Goal: Task Accomplishment & Management: Use online tool/utility

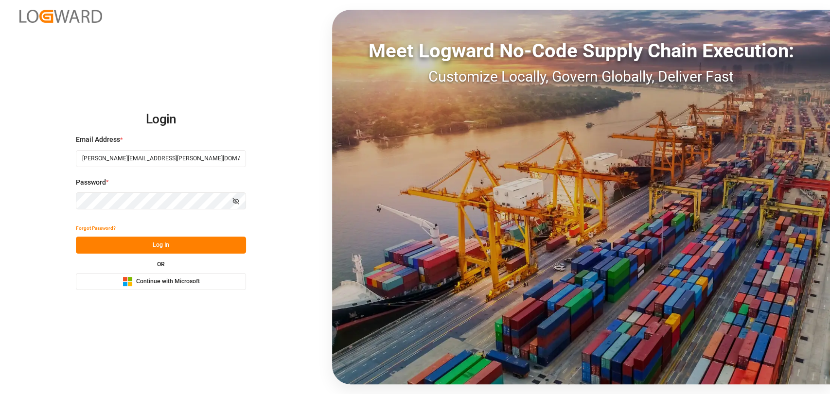
click at [164, 243] on button "Log In" at bounding box center [161, 245] width 170 height 17
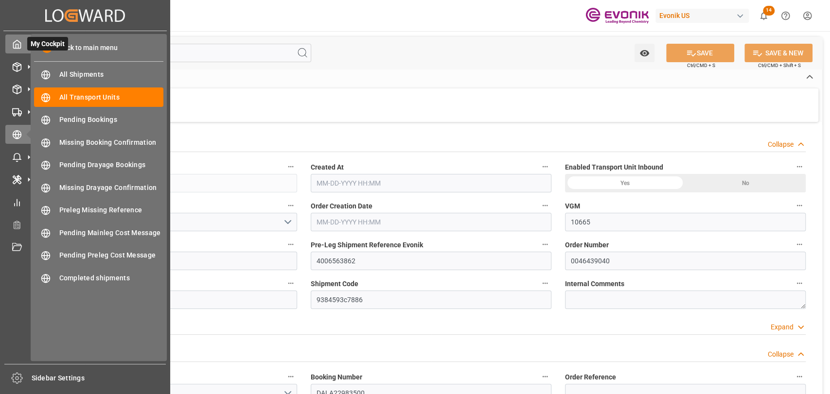
click at [17, 40] on icon at bounding box center [17, 44] width 7 height 8
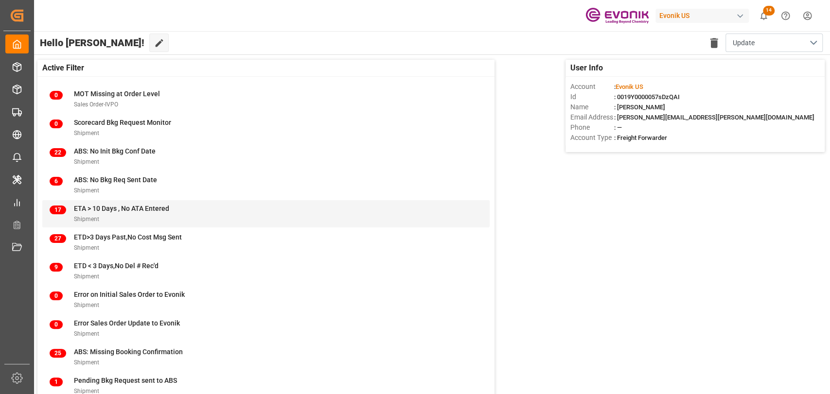
click at [128, 220] on div "Shipment" at bounding box center [121, 219] width 95 height 10
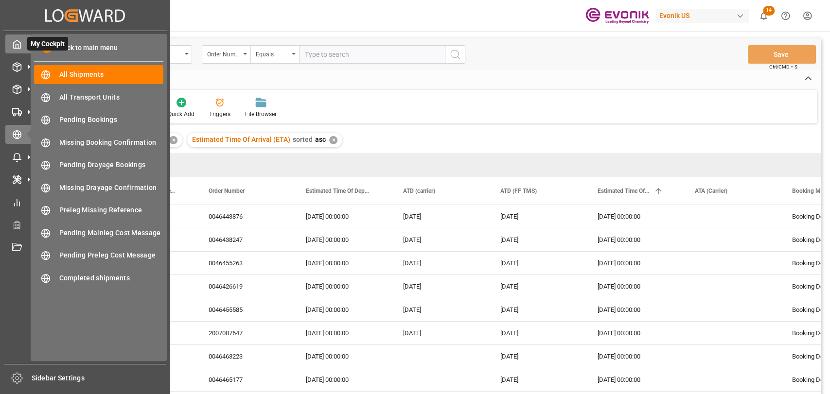
click at [13, 40] on icon at bounding box center [17, 44] width 10 height 10
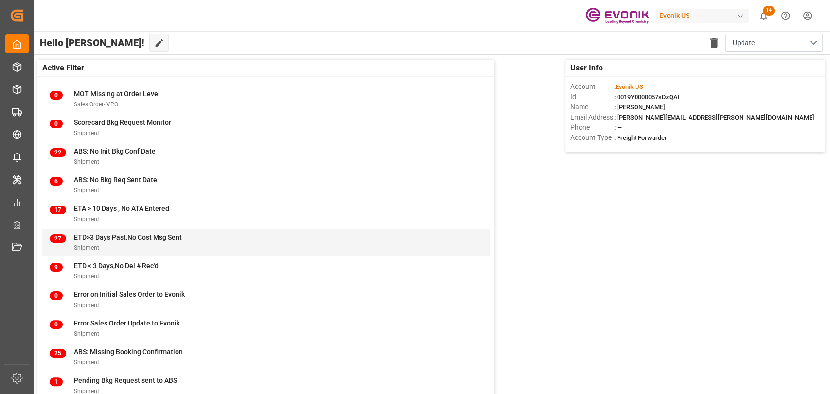
click at [146, 242] on div "ETD>3 Days Past,No Cost Msg Sent" at bounding box center [128, 237] width 108 height 10
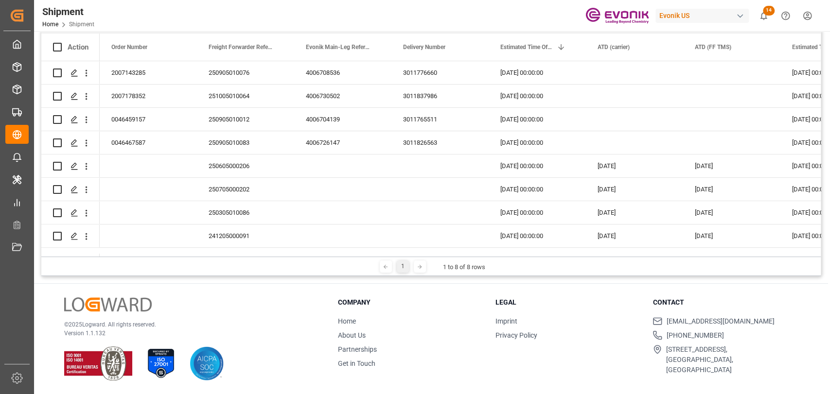
scroll to position [19, 0]
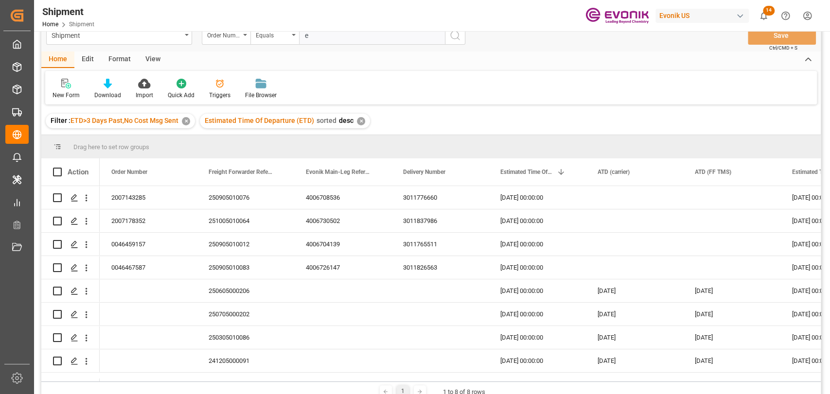
type input "e"
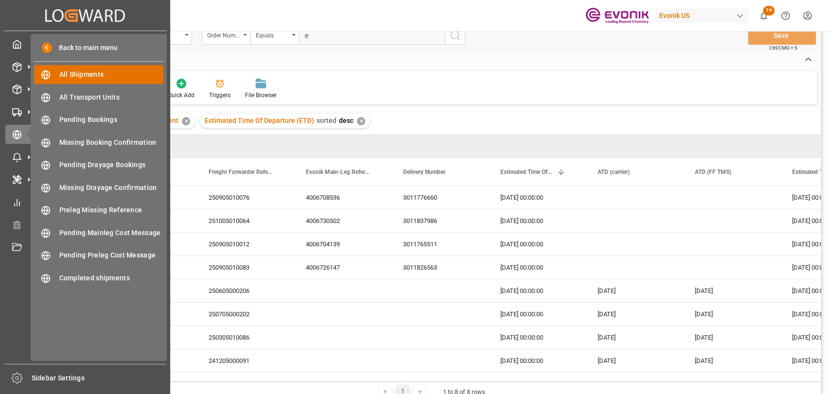
click at [63, 74] on span "All Shipments" at bounding box center [111, 75] width 105 height 10
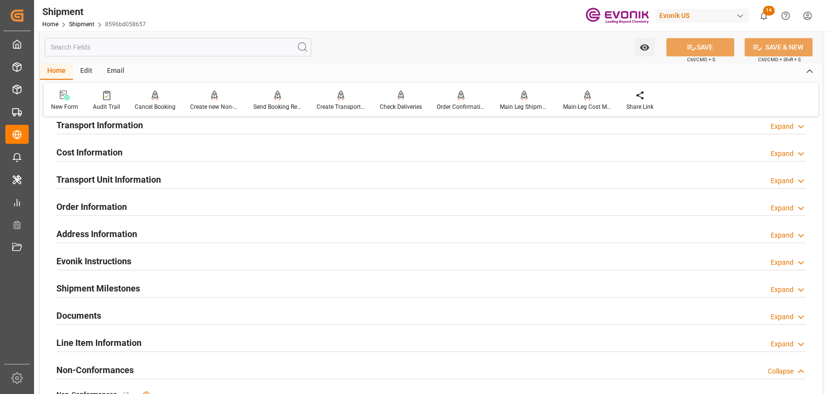
scroll to position [540, 0]
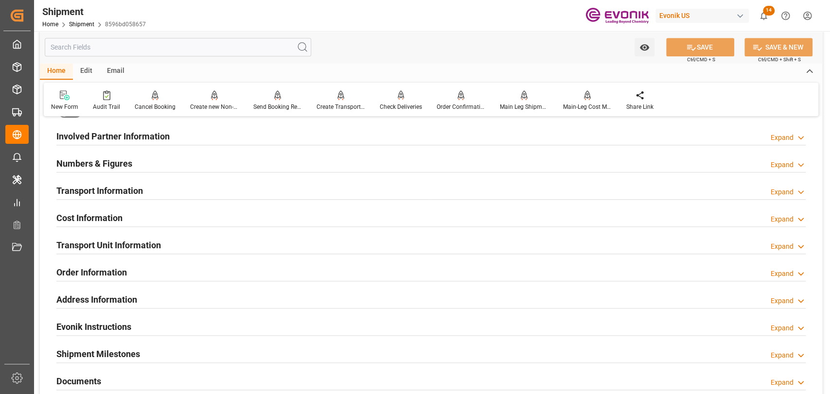
click at [120, 212] on h2 "Cost Information" at bounding box center [89, 218] width 66 height 13
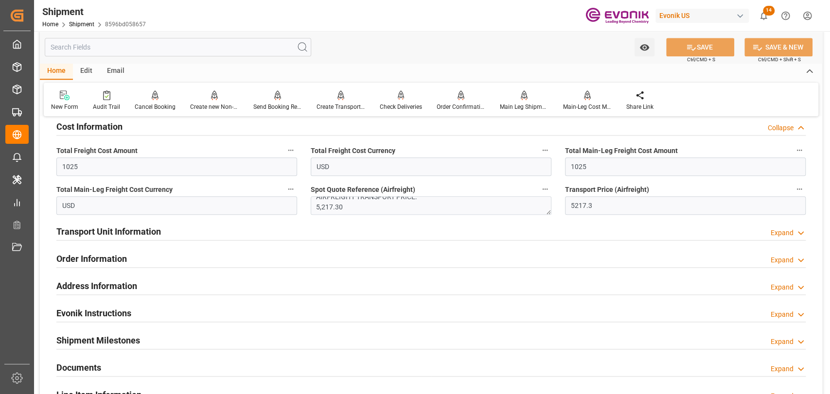
scroll to position [648, 0]
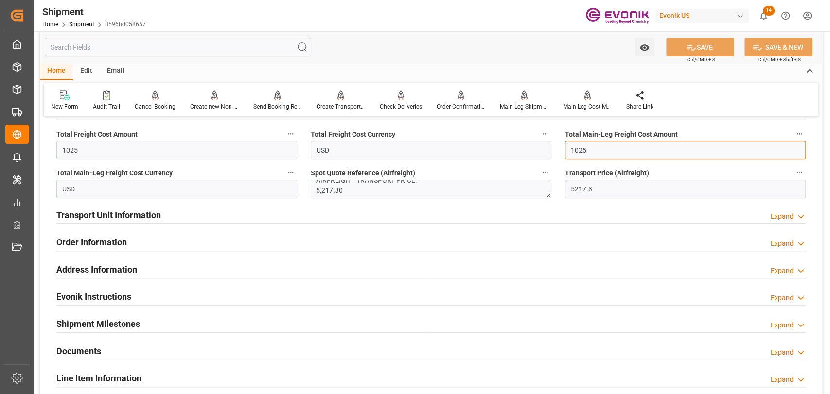
click at [534, 151] on div "Booking Confirmation Milestone Bar Collapse Submitted to FFW for Booking (Pendi…" at bounding box center [431, 18] width 782 height 1083
type input "5217.3"
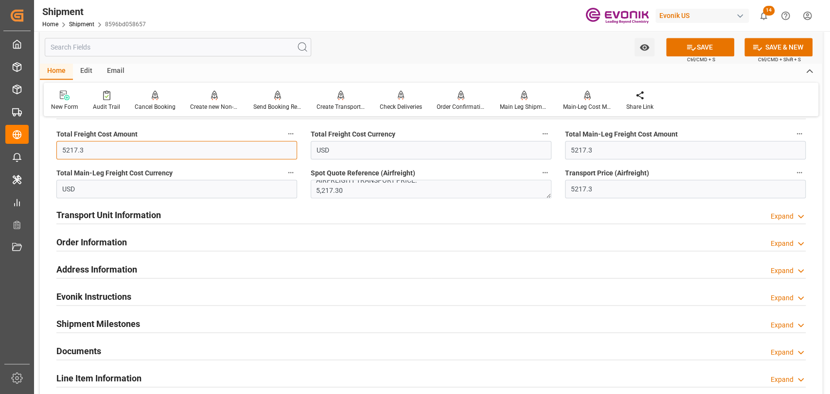
type input "5217.3"
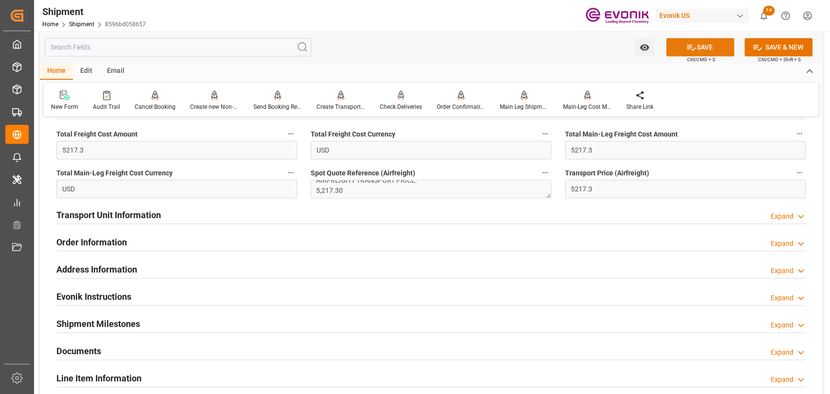
click at [719, 47] on button "SAVE" at bounding box center [700, 47] width 68 height 18
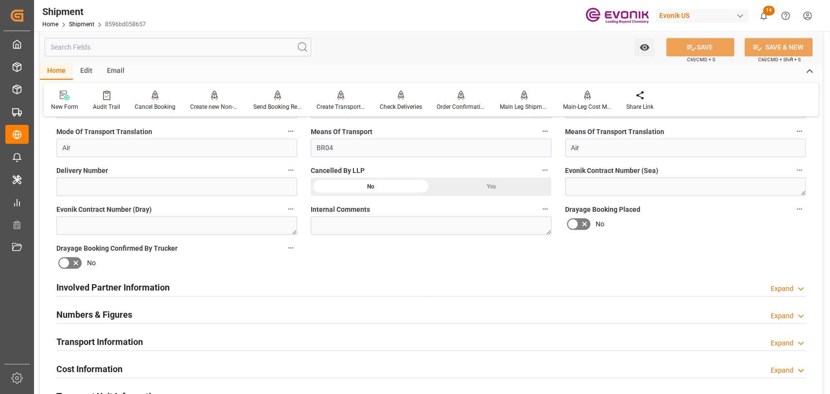
scroll to position [432, 0]
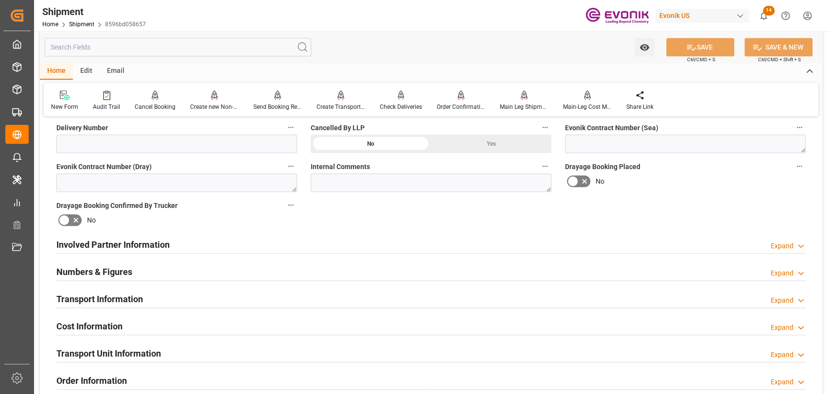
click at [99, 325] on h2 "Cost Information" at bounding box center [89, 326] width 66 height 13
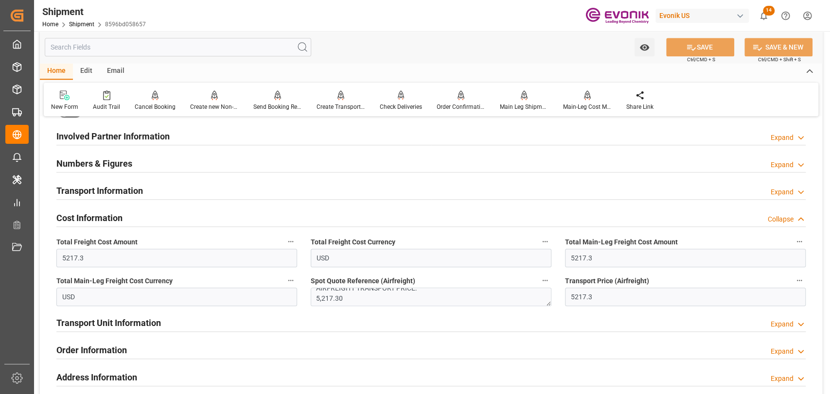
scroll to position [0, 0]
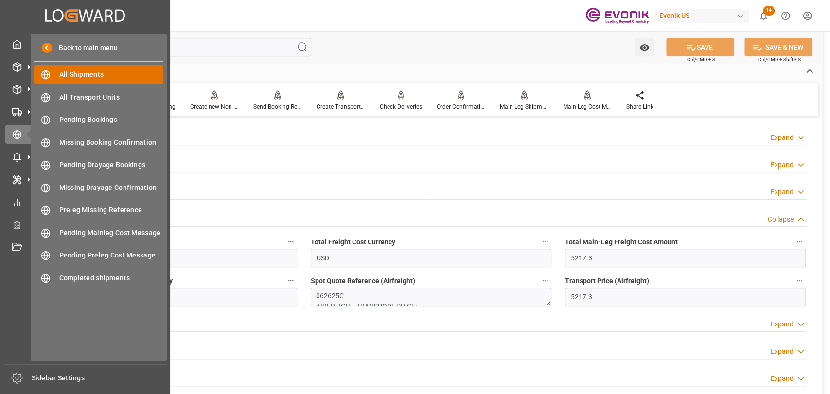
click at [65, 72] on span "All Shipments" at bounding box center [111, 75] width 105 height 10
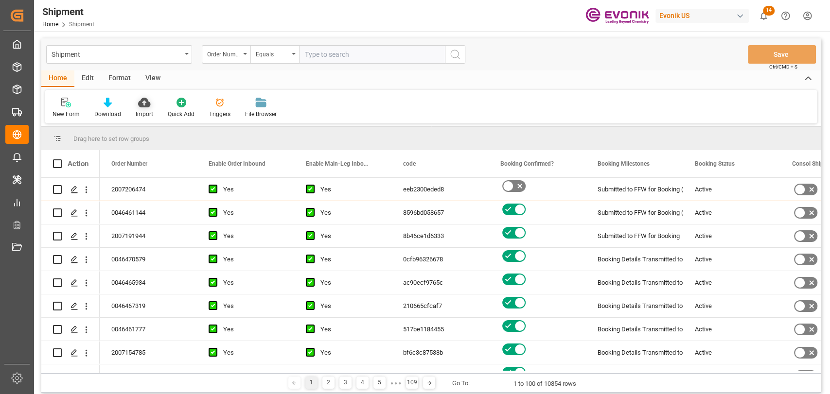
click at [143, 108] on div "Import" at bounding box center [144, 107] width 32 height 21
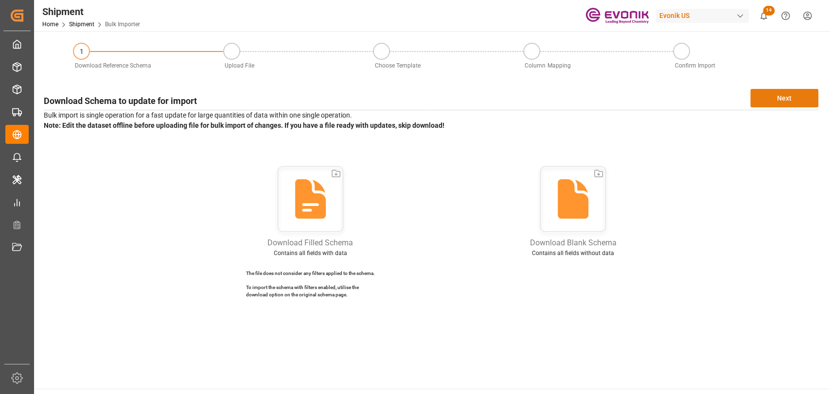
click at [777, 102] on button "Next" at bounding box center [784, 98] width 68 height 18
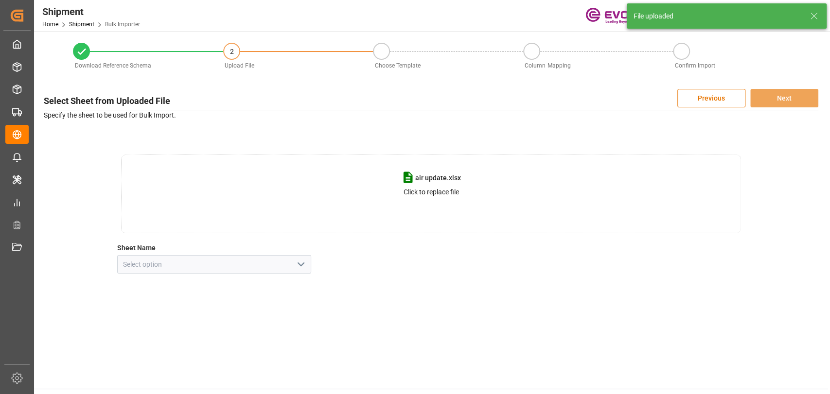
drag, startPoint x: 302, startPoint y: 262, endPoint x: 283, endPoint y: 269, distance: 20.9
click at [302, 262] on icon "open menu" at bounding box center [301, 265] width 12 height 12
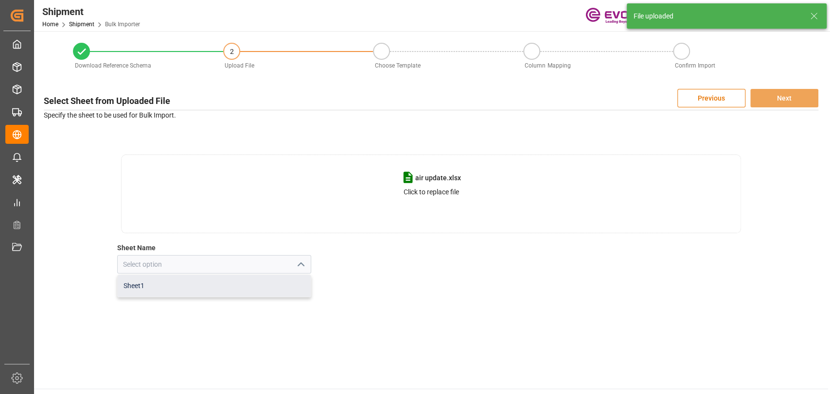
click at [187, 293] on div "Sheet1" at bounding box center [214, 286] width 193 height 22
type input "Sheet1"
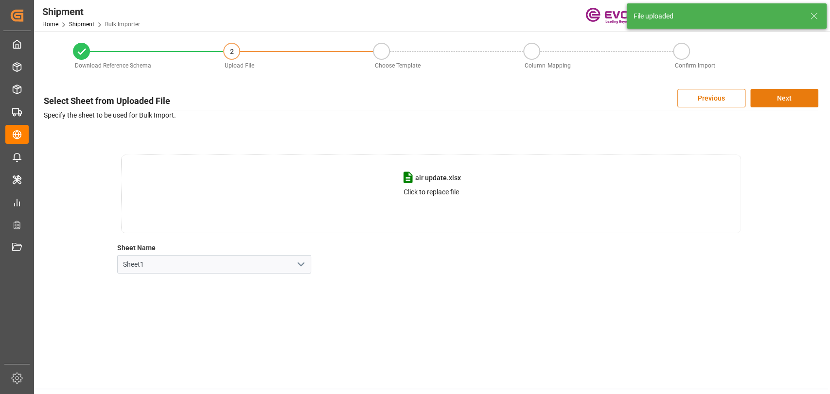
click at [775, 93] on button "Next" at bounding box center [784, 98] width 68 height 18
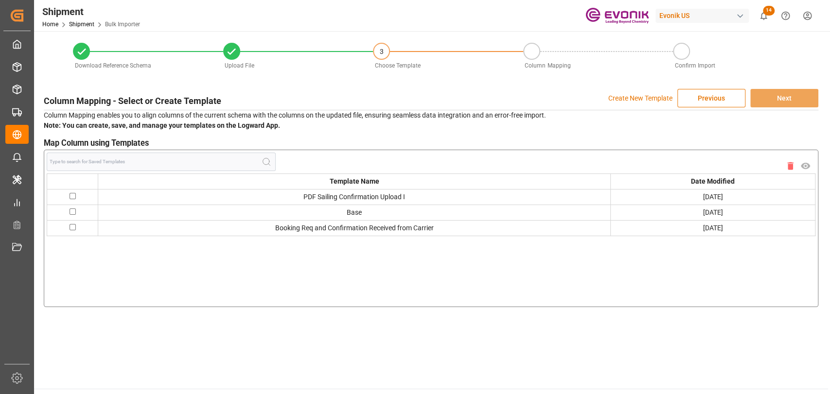
click at [637, 98] on p "Create New Template" at bounding box center [640, 98] width 64 height 18
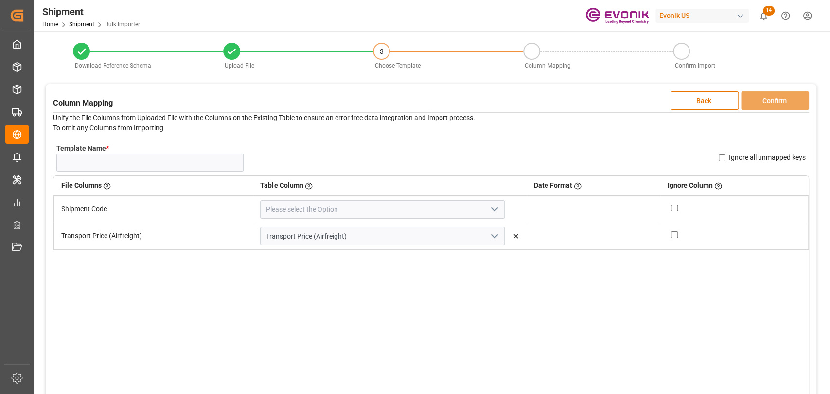
click at [489, 207] on icon "open menu" at bounding box center [495, 210] width 12 height 12
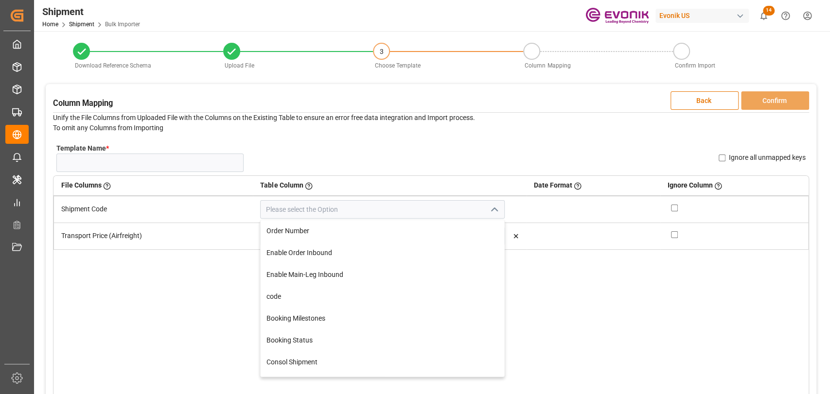
click at [489, 207] on icon "close menu" at bounding box center [495, 210] width 12 height 12
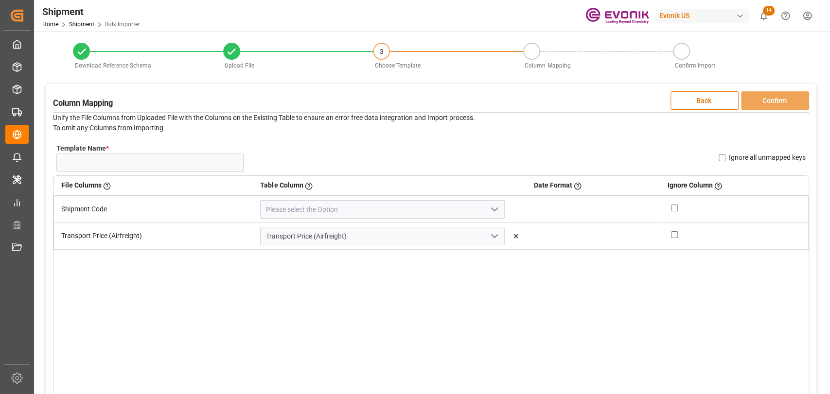
click at [489, 207] on icon "open menu" at bounding box center [495, 210] width 12 height 12
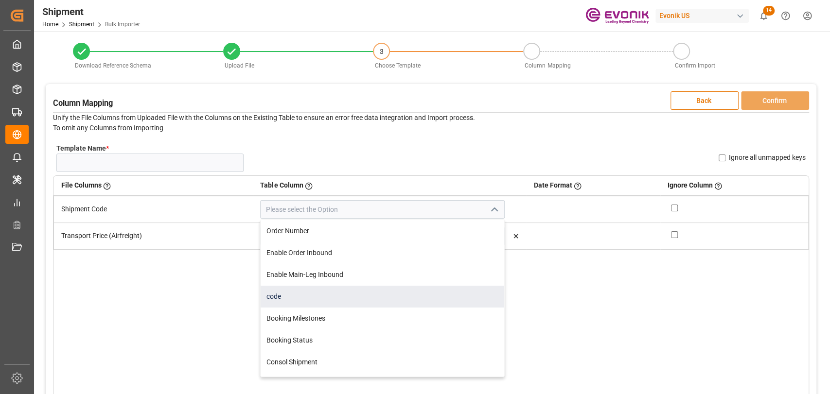
click at [300, 294] on div "code" at bounding box center [382, 297] width 243 height 22
type input "code"
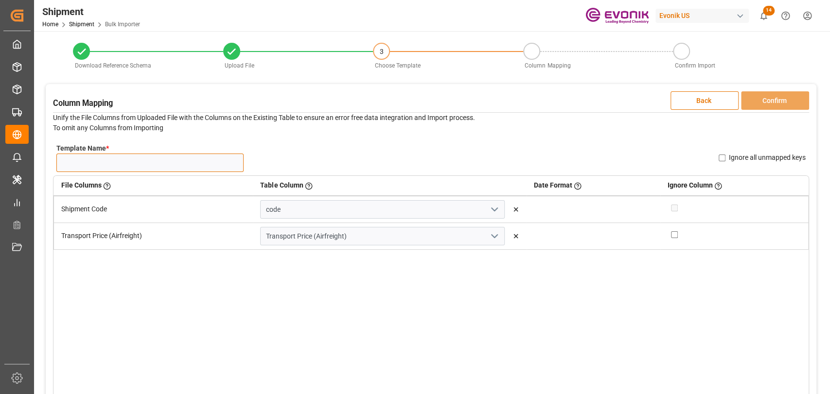
click at [144, 162] on input "Template Name *" at bounding box center [149, 163] width 187 height 18
type input "NEW"
click at [763, 99] on button "Confirm" at bounding box center [775, 100] width 68 height 18
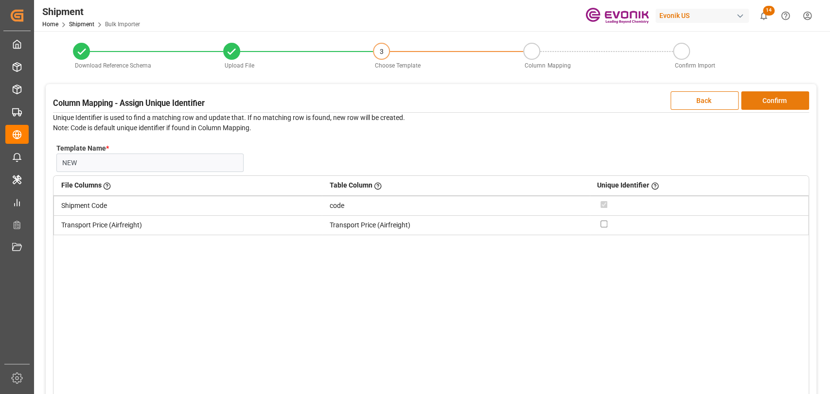
click at [759, 102] on button "Confirm" at bounding box center [775, 100] width 68 height 18
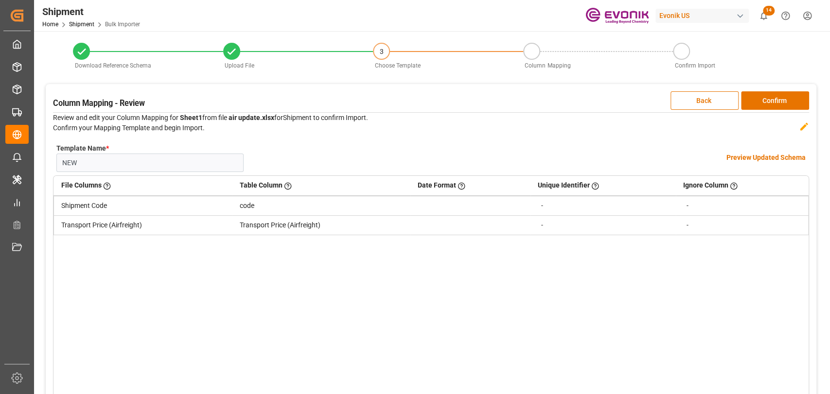
click at [759, 157] on h4 "Preview Updated Schema" at bounding box center [765, 158] width 79 height 10
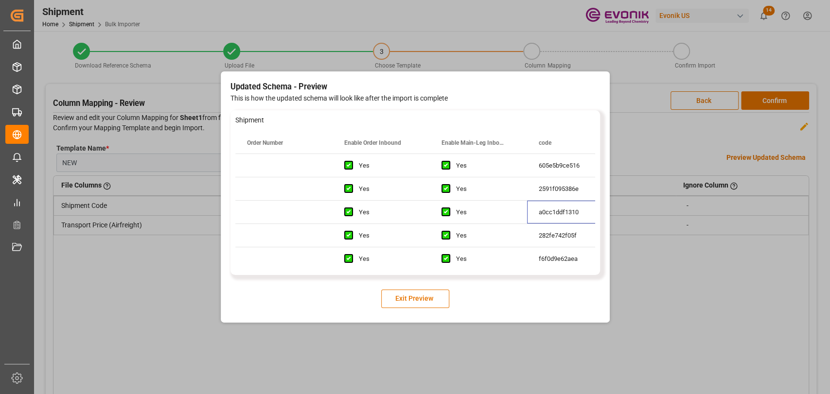
drag, startPoint x: 544, startPoint y: 200, endPoint x: 602, endPoint y: 200, distance: 58.3
drag, startPoint x: 563, startPoint y: 196, endPoint x: 373, endPoint y: 208, distance: 189.5
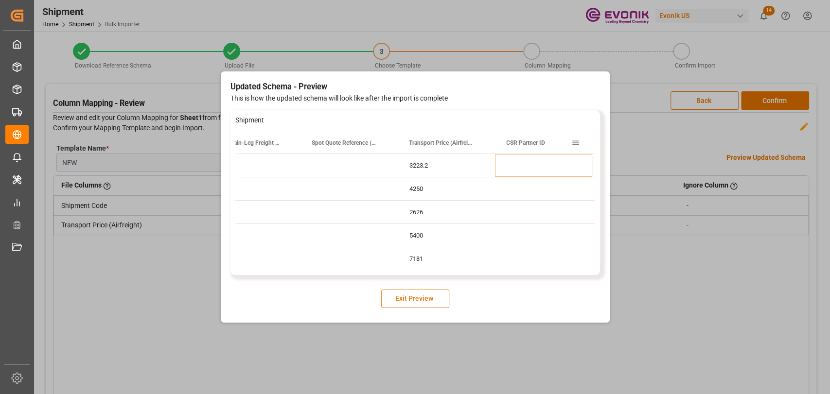
click at [407, 296] on button "Exit Preview" at bounding box center [415, 299] width 68 height 18
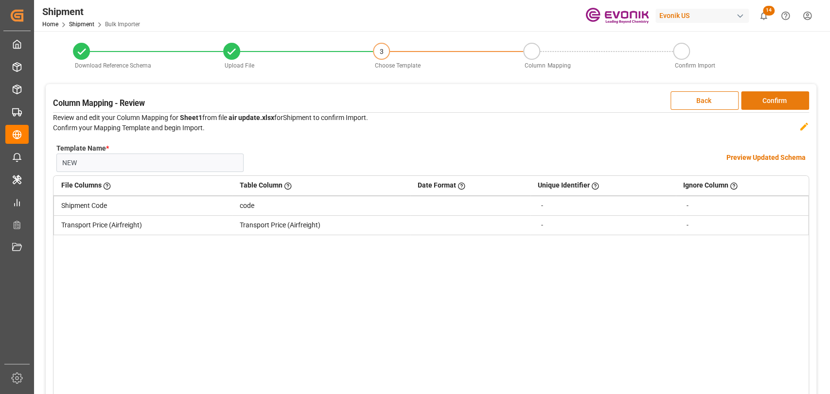
click at [794, 105] on button "Confirm" at bounding box center [775, 100] width 68 height 18
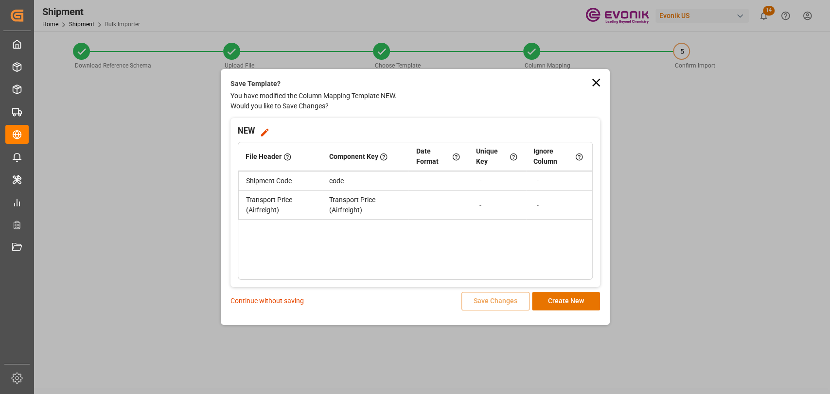
click at [264, 301] on p "Continue without saving" at bounding box center [266, 301] width 73 height 10
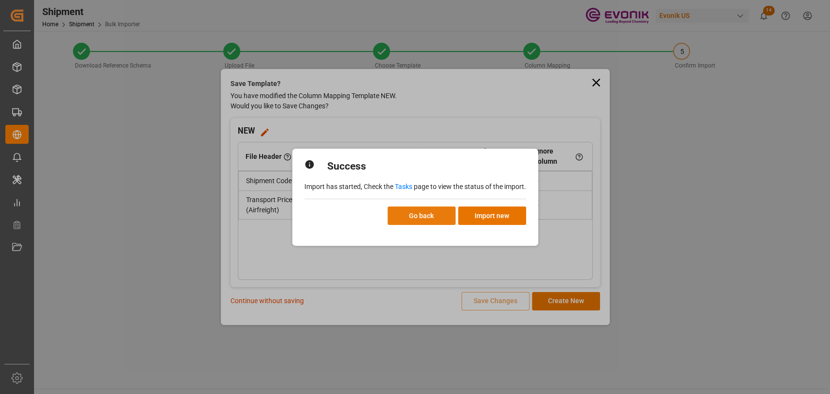
click at [418, 213] on button "Go back" at bounding box center [422, 216] width 68 height 18
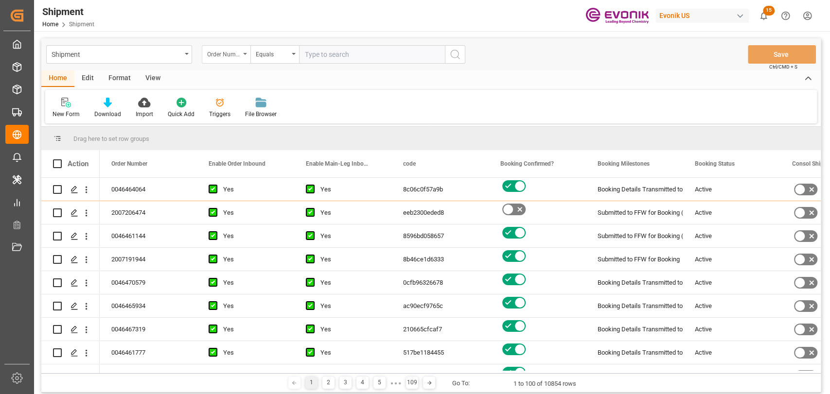
click at [210, 58] on div "Order Number" at bounding box center [223, 53] width 33 height 11
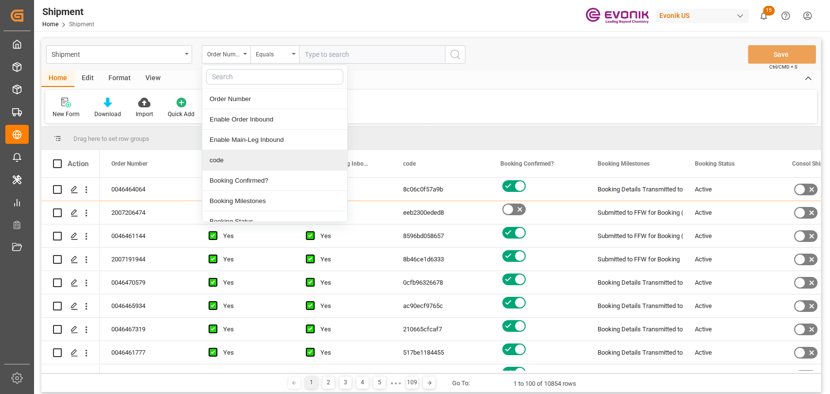
click at [233, 159] on div "code" at bounding box center [274, 160] width 145 height 20
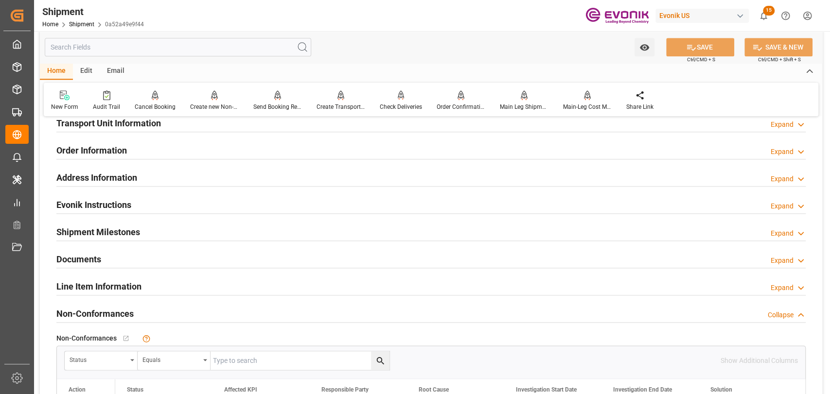
scroll to position [648, 0]
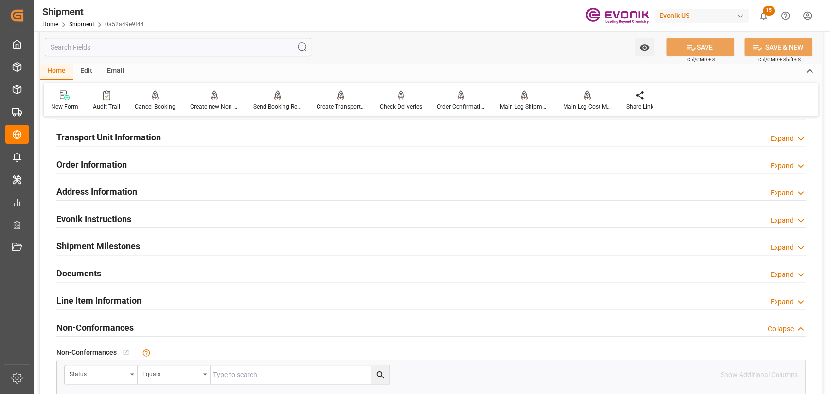
click at [106, 218] on h2 "Evonik Instructions" at bounding box center [93, 218] width 75 height 13
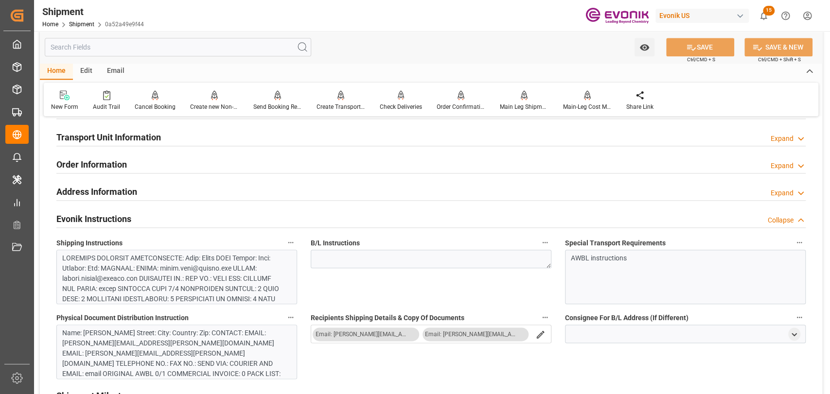
click at [139, 285] on div at bounding box center [173, 396] width 223 height 286
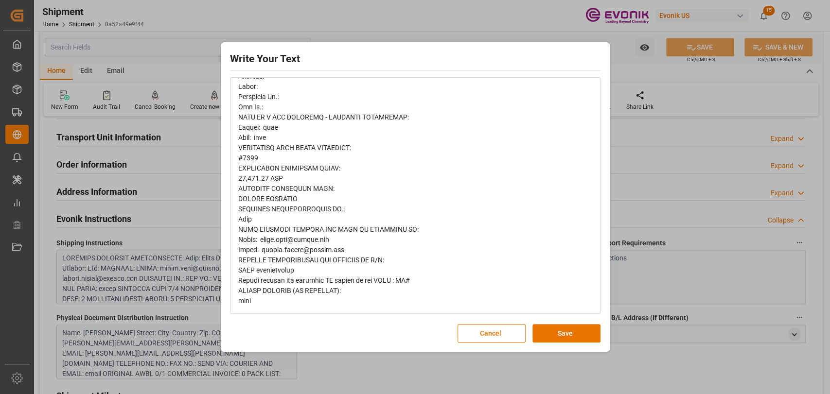
scroll to position [618, 0]
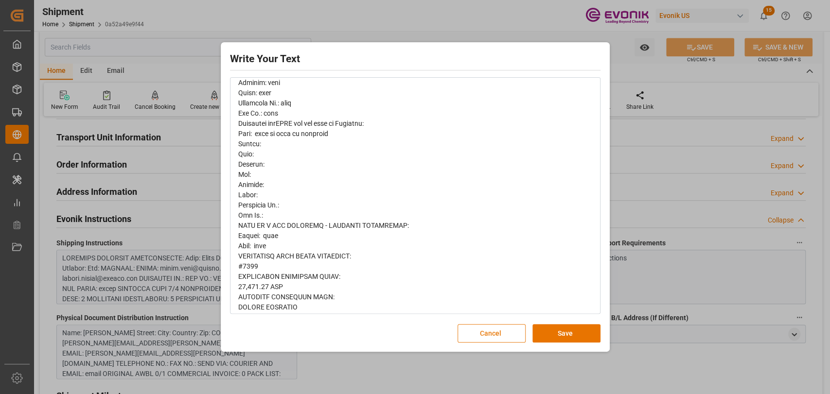
click at [501, 337] on button "Cancel" at bounding box center [492, 333] width 68 height 18
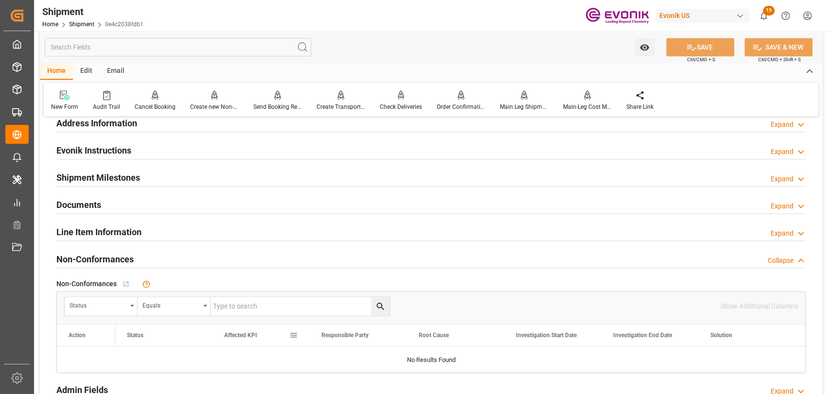
scroll to position [498, 0]
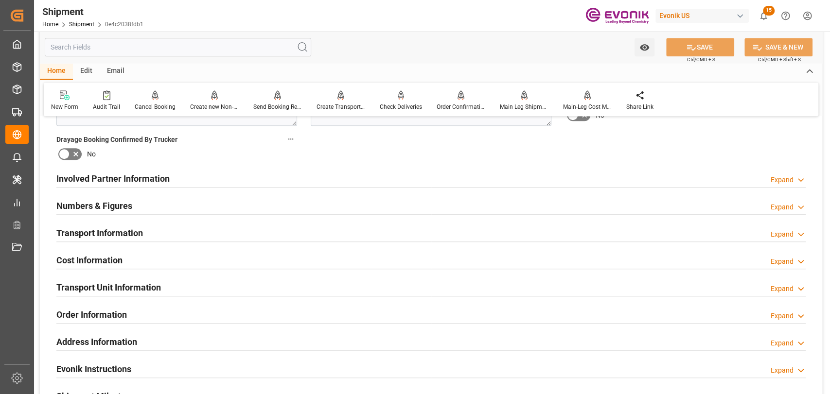
drag, startPoint x: 111, startPoint y: 373, endPoint x: 117, endPoint y: 359, distance: 15.5
click at [111, 373] on h2 "Evonik Instructions" at bounding box center [93, 369] width 75 height 13
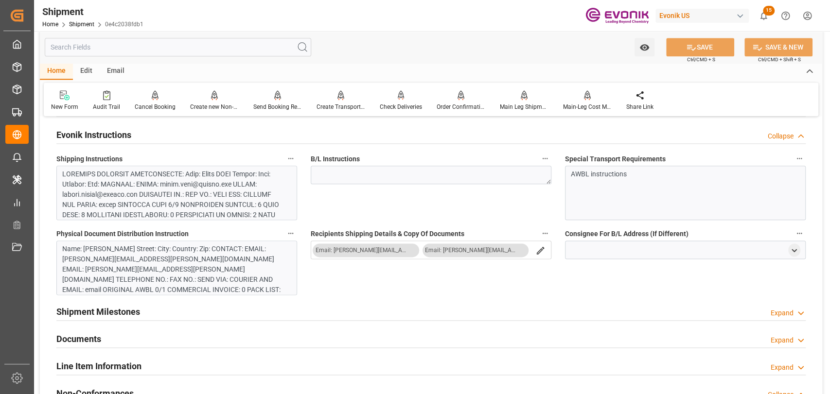
scroll to position [714, 0]
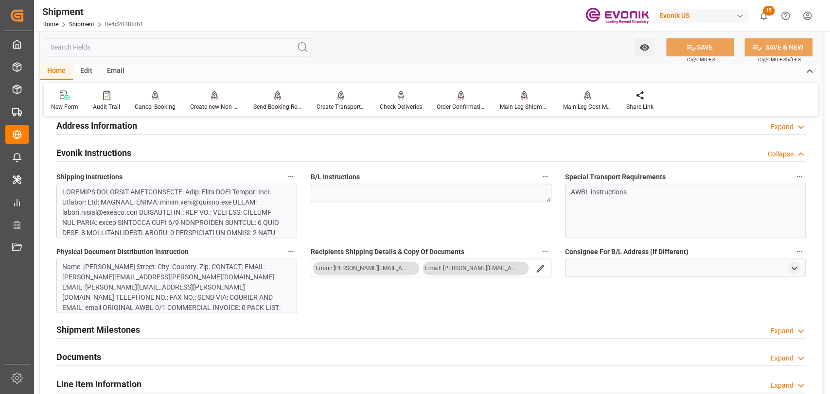
click at [124, 208] on div at bounding box center [173, 330] width 223 height 286
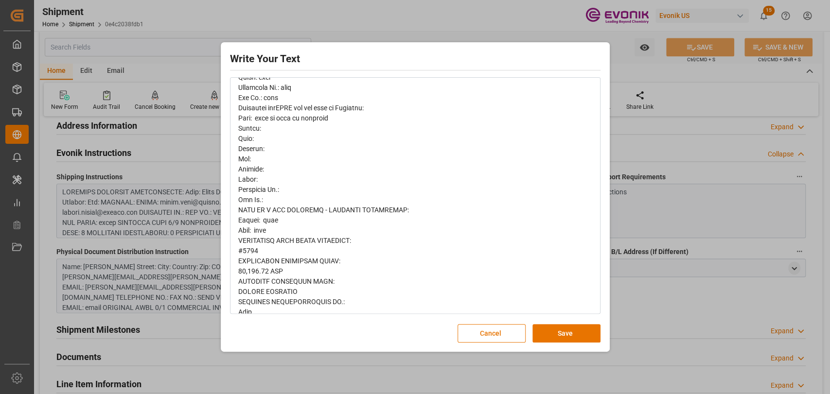
scroll to position [648, 0]
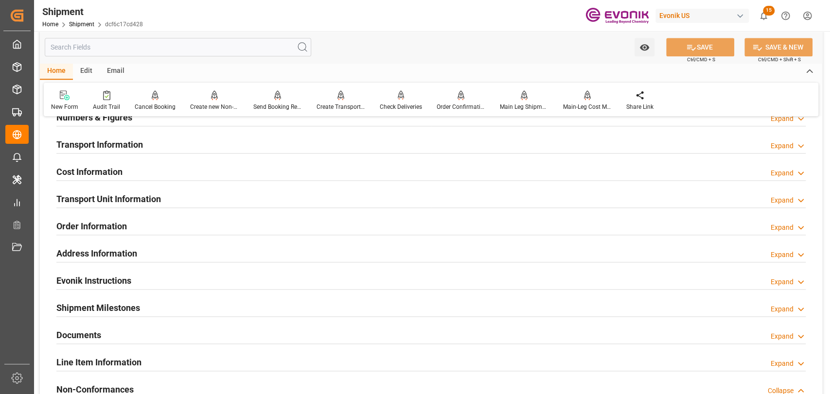
scroll to position [540, 0]
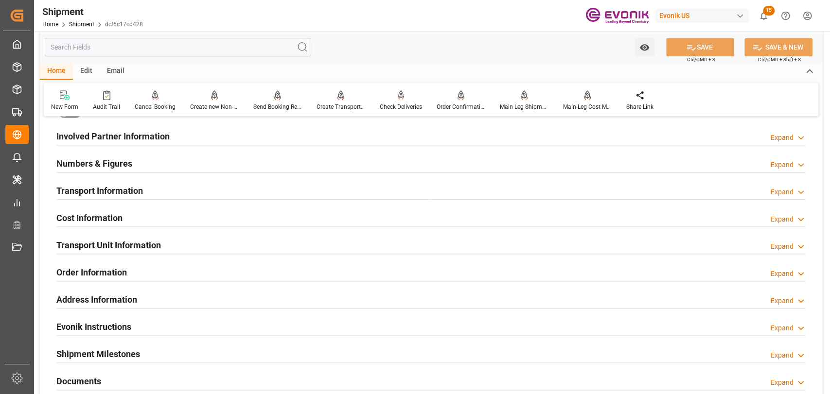
click at [110, 208] on div "Cost Information" at bounding box center [89, 217] width 66 height 18
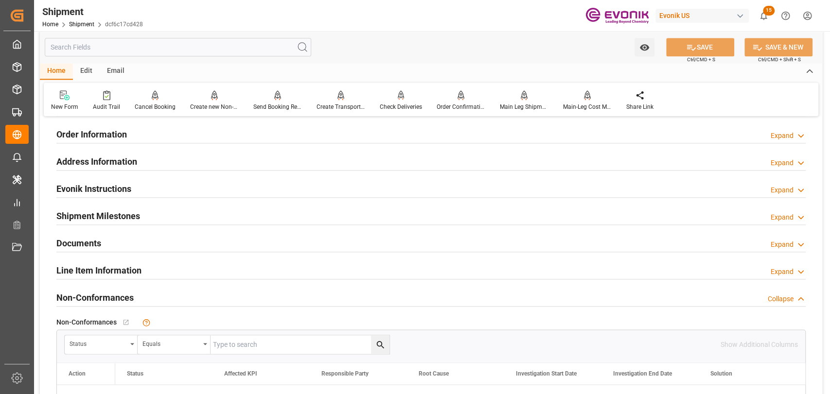
scroll to position [648, 0]
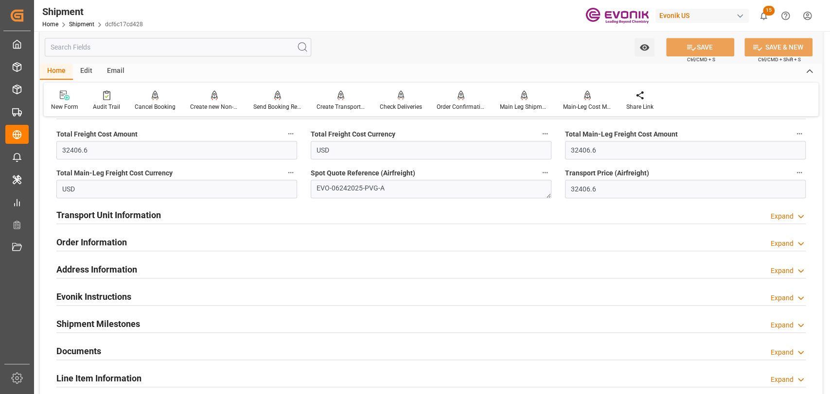
drag, startPoint x: 100, startPoint y: 291, endPoint x: 112, endPoint y: 320, distance: 31.3
click at [100, 291] on h2 "Evonik Instructions" at bounding box center [93, 296] width 75 height 13
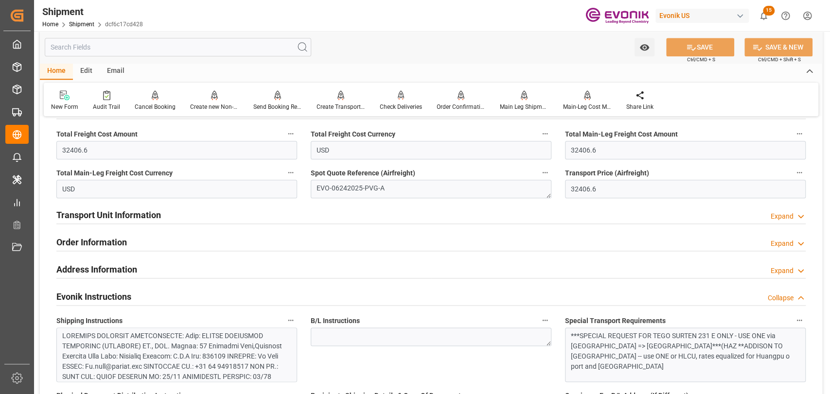
click at [113, 331] on div at bounding box center [176, 355] width 241 height 54
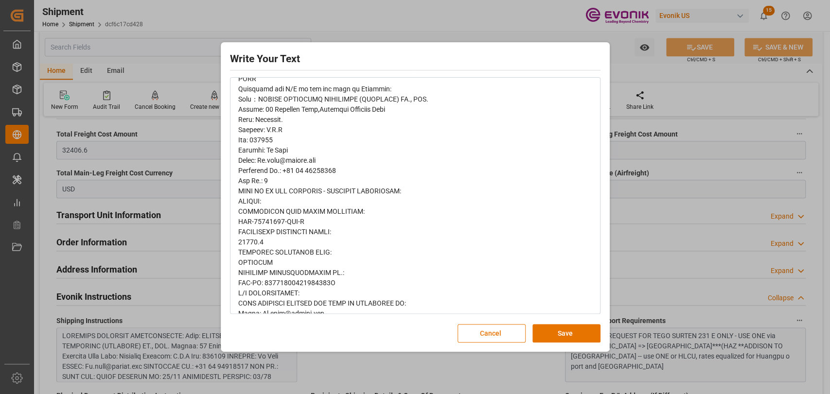
scroll to position [492, 0]
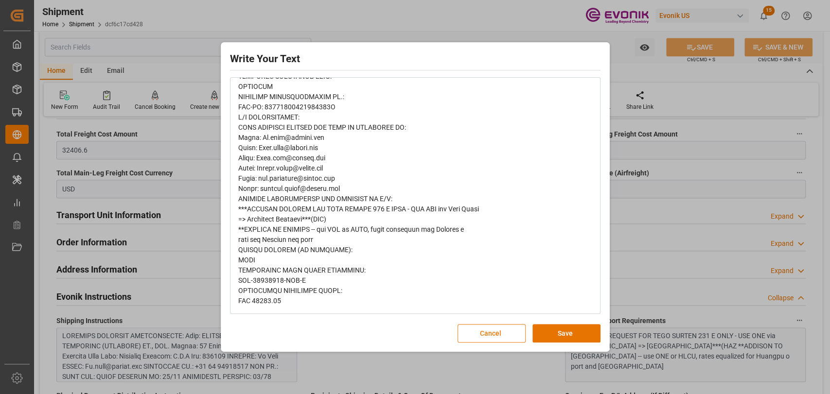
click at [480, 333] on button "Cancel" at bounding box center [492, 333] width 68 height 18
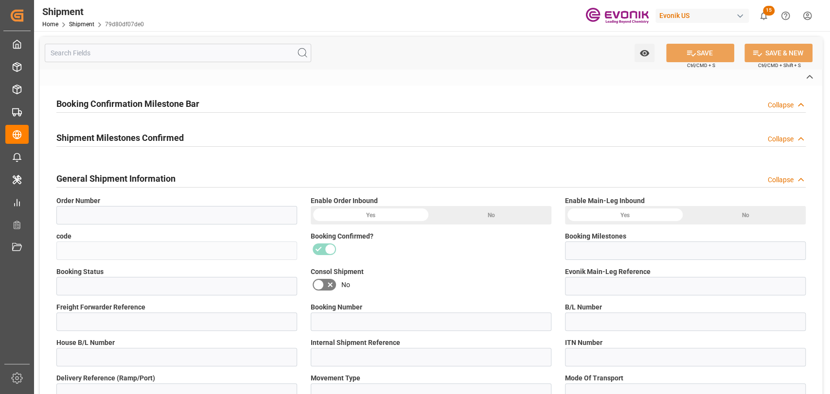
type input "0046429711"
type input "79d80df07de0"
type input "Booking Details Transmitted to SAP"
type input "Active"
type input "4006474937"
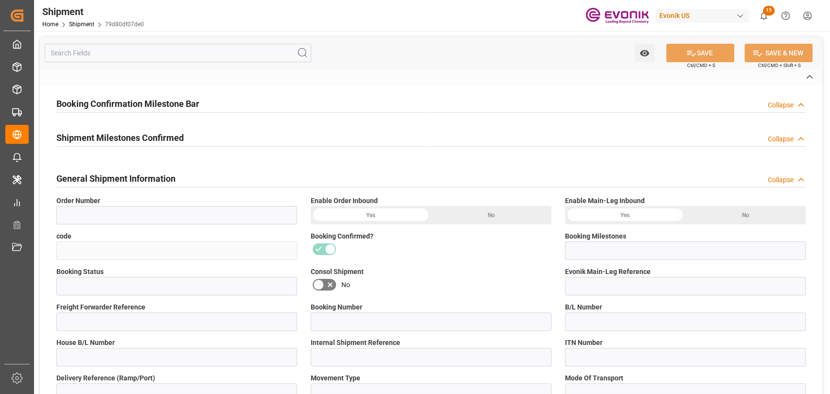
type input "250105000227"
type input "DALA95878700"
type input "ONEYRICESY565800"
type input "250105000227"
type input "DALA95878700"
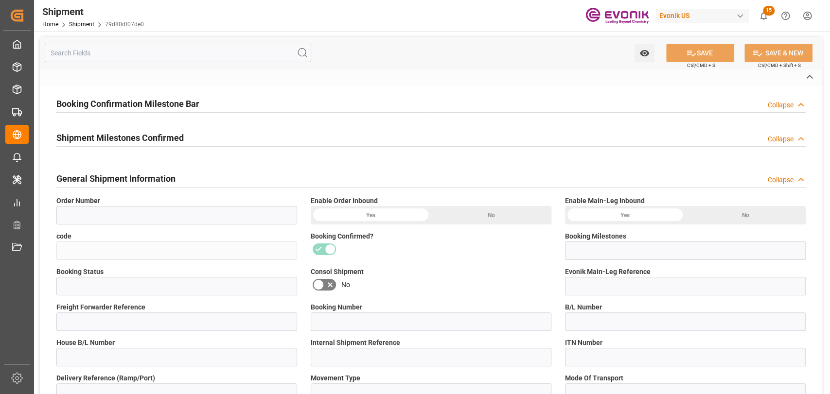
type input "P2P"
type input "45"
type input "FCL"
type input "0006"
type input "20GP"
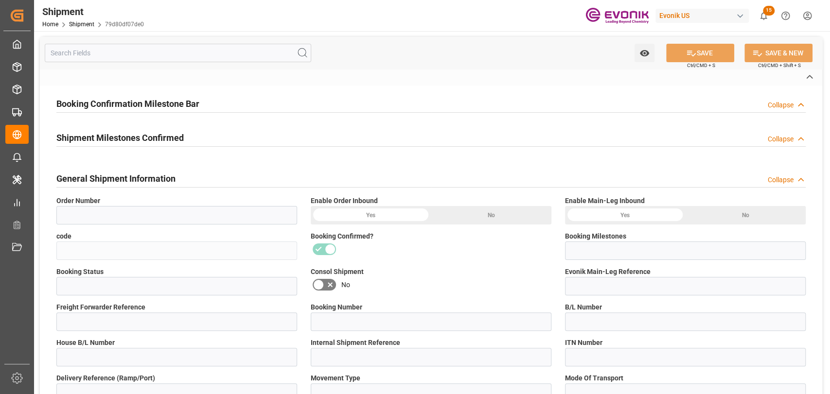
type input "3011165536"
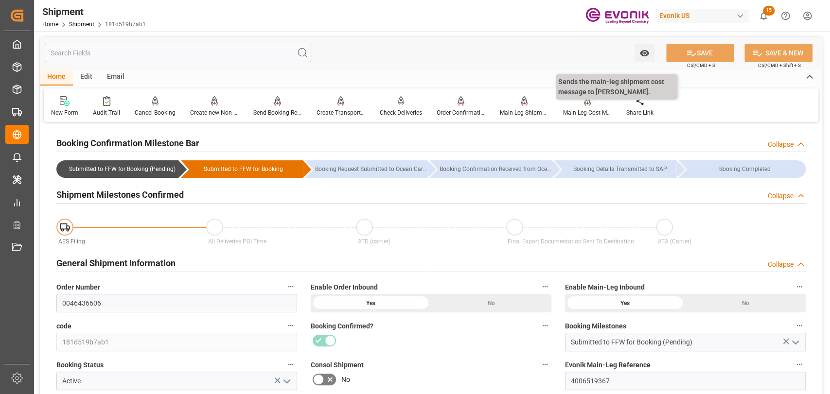
click at [567, 117] on div "Main-Leg Cost Message" at bounding box center [587, 112] width 49 height 9
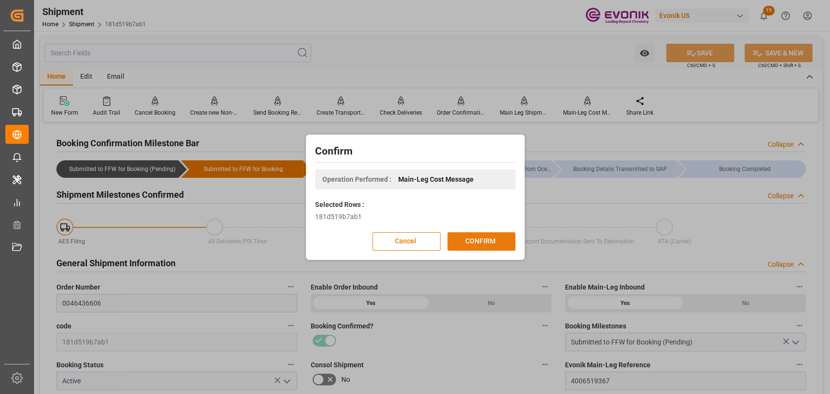
click at [488, 241] on button "CONFIRM" at bounding box center [481, 241] width 68 height 18
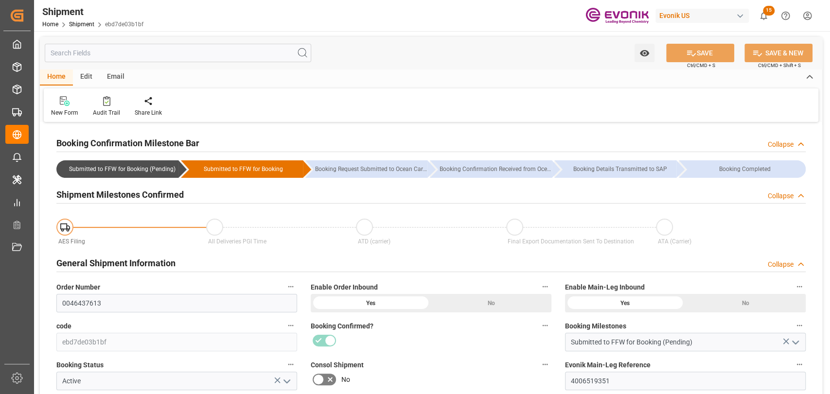
click at [139, 49] on input "text" at bounding box center [178, 53] width 266 height 18
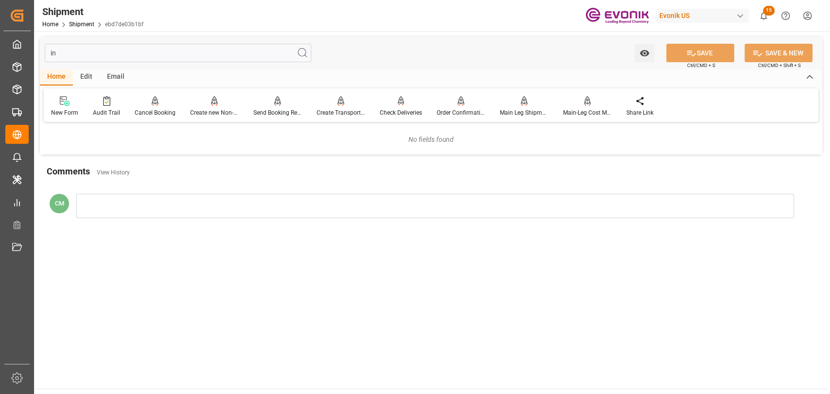
type input "i"
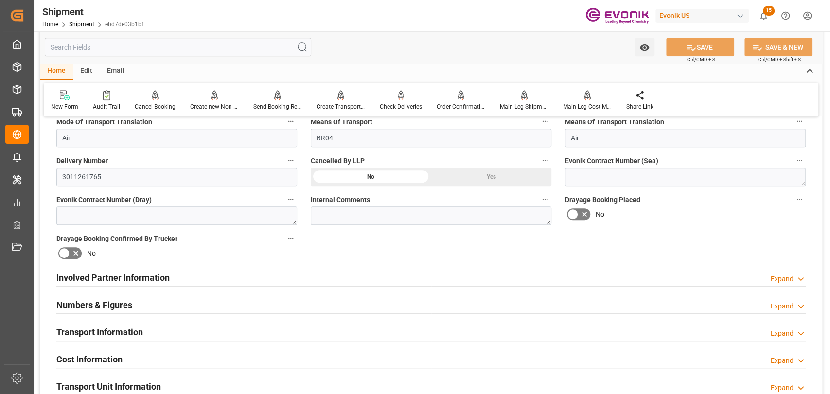
scroll to position [432, 0]
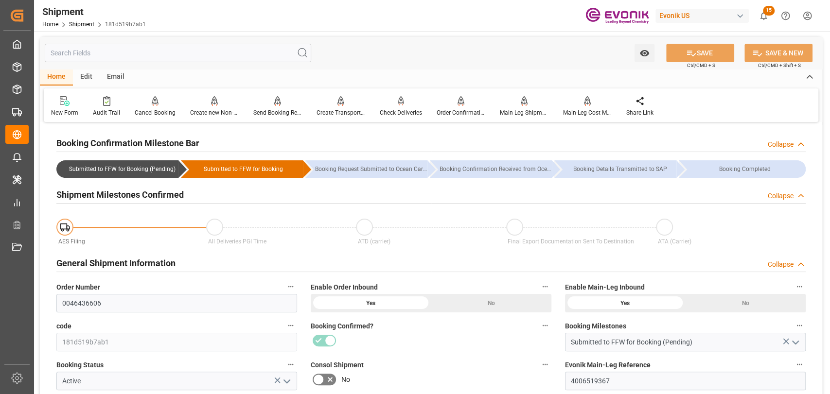
click at [136, 57] on input "text" at bounding box center [178, 53] width 266 height 18
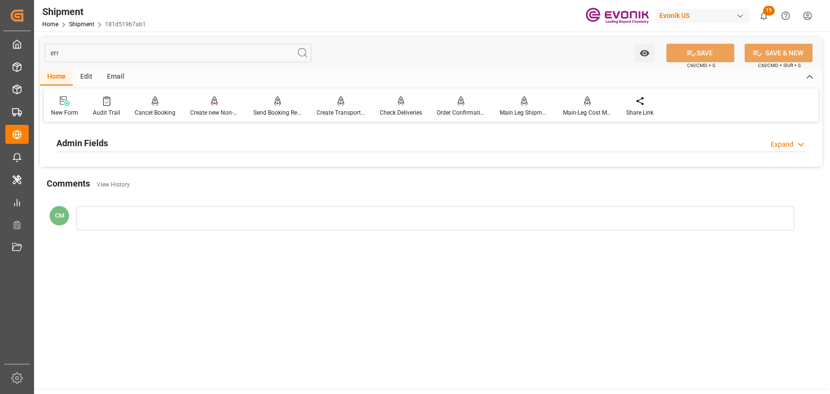
type input "err"
click at [92, 148] on h2 "Admin Fields" at bounding box center [82, 143] width 52 height 13
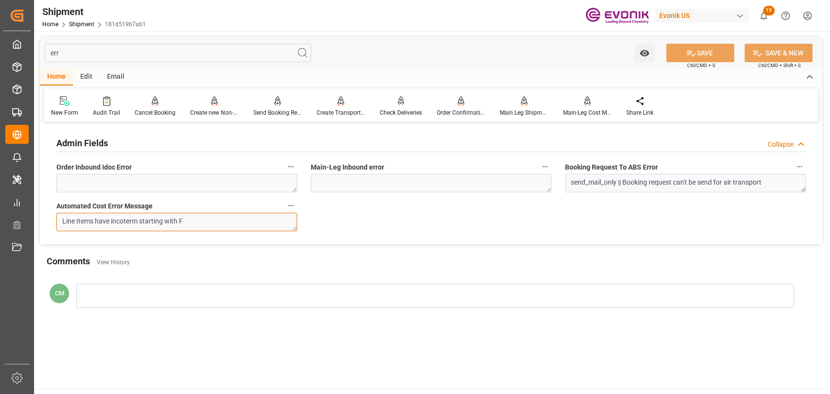
drag, startPoint x: 199, startPoint y: 218, endPoint x: -101, endPoint y: 219, distance: 300.0
click at [0, 219] on html "Created by potrace 1.15, written by Peter Selinger 2001-2017 Created by potrace…" at bounding box center [415, 197] width 830 height 394
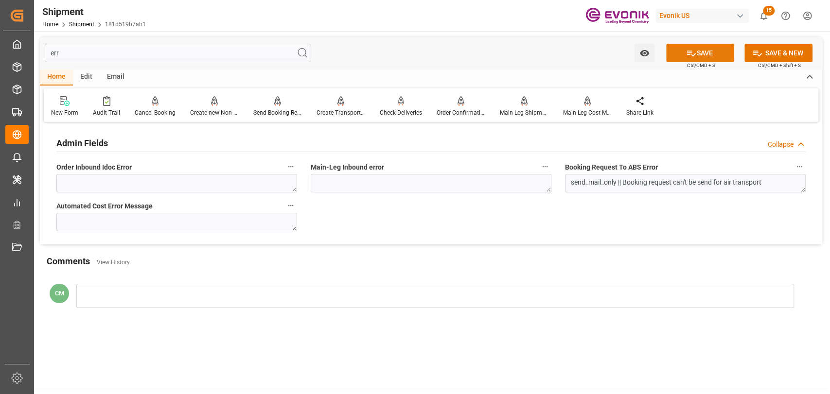
click at [682, 55] on button "SAVE" at bounding box center [700, 53] width 68 height 18
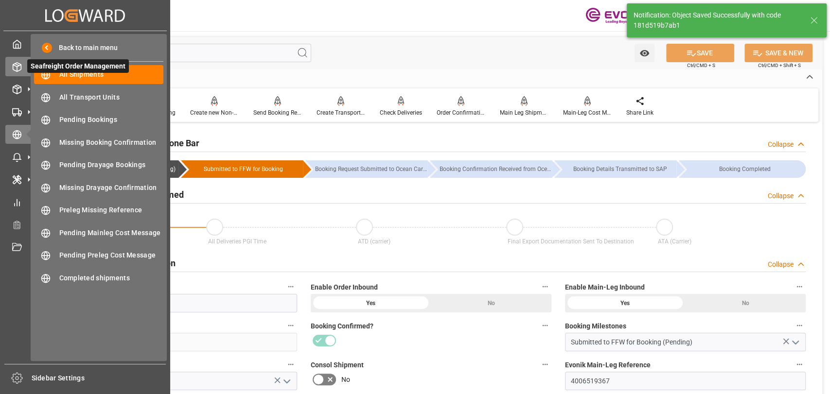
click at [14, 65] on polyline at bounding box center [17, 66] width 8 height 2
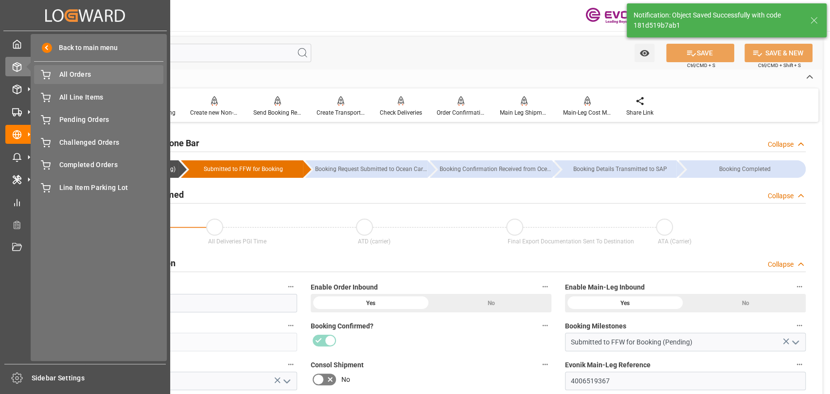
click at [76, 75] on span "All Orders" at bounding box center [111, 75] width 105 height 10
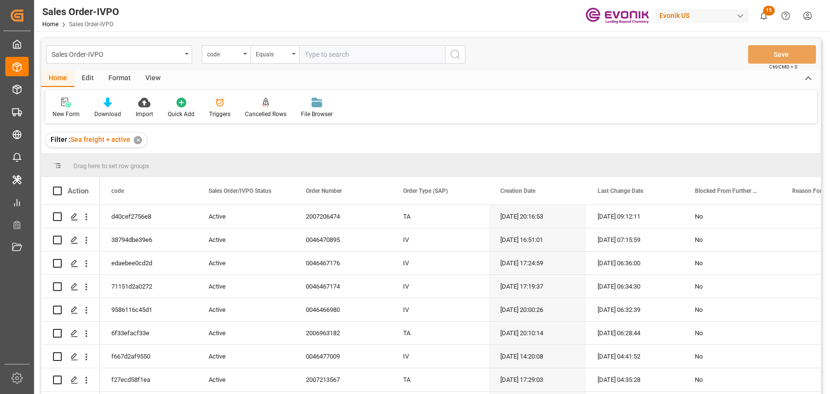
click at [136, 140] on div "✕" at bounding box center [138, 140] width 8 height 8
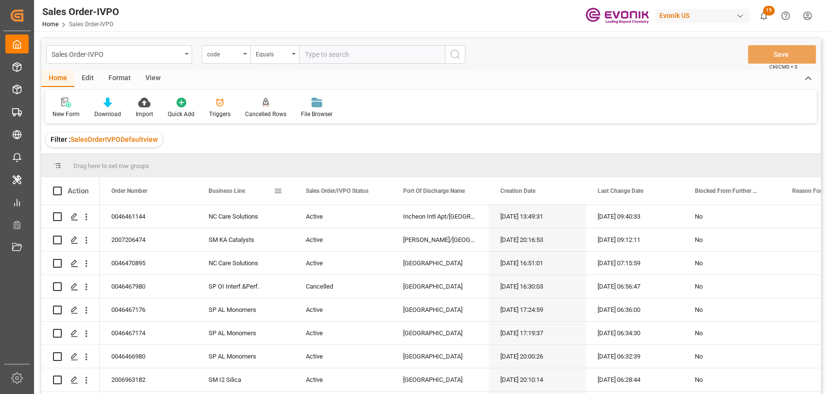
click at [280, 191] on span at bounding box center [278, 191] width 9 height 9
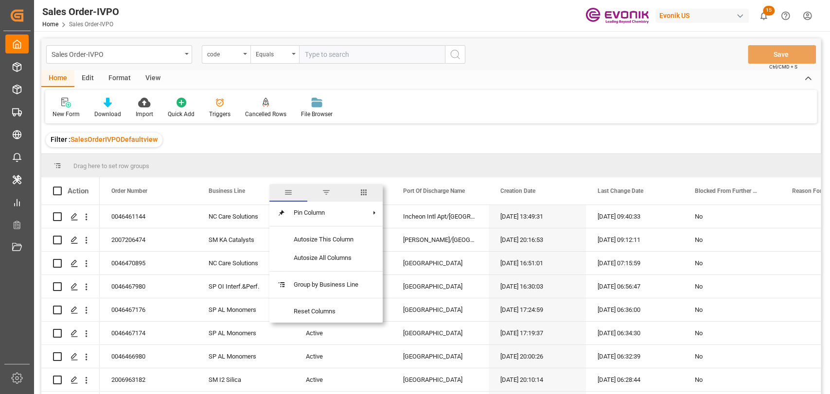
click at [367, 190] on span "columns" at bounding box center [364, 193] width 38 height 18
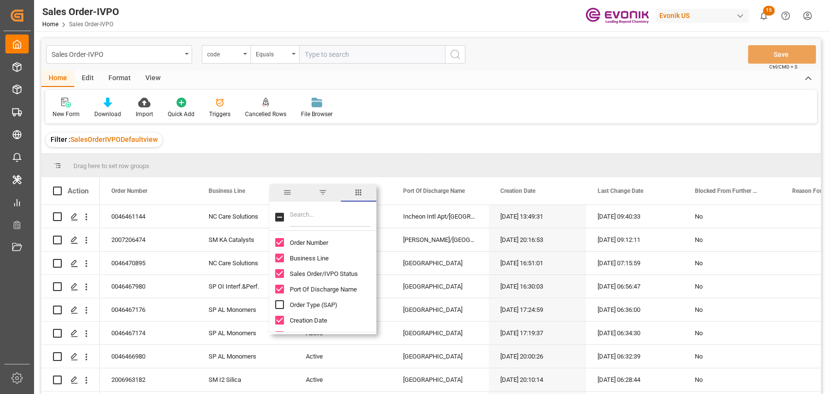
click at [280, 220] on input "Toggle Select All Columns" at bounding box center [279, 217] width 9 height 9
checkbox input "true"
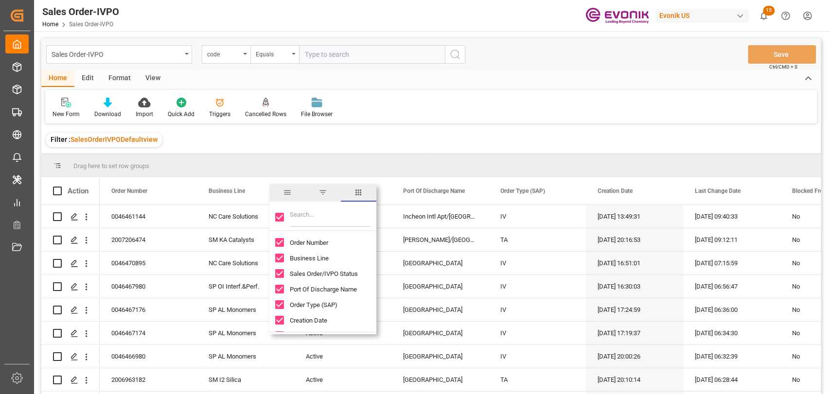
click at [282, 218] on input "Toggle Select All Columns" at bounding box center [279, 217] width 9 height 9
checkbox input "false"
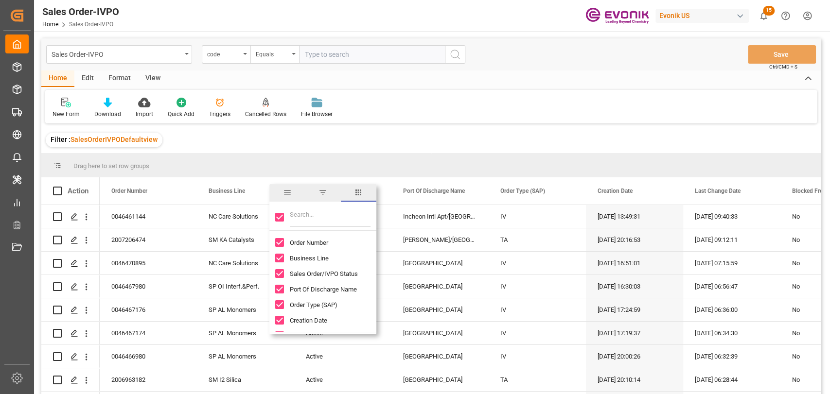
checkbox input "false"
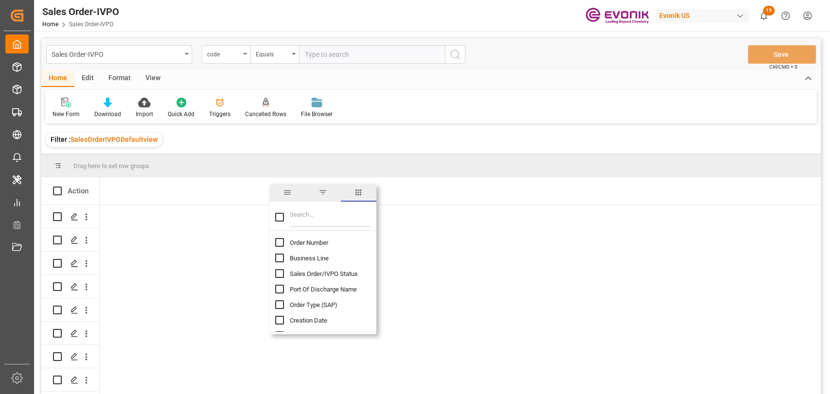
click at [280, 244] on input "Order Number column toggle visibility (hidden)" at bounding box center [279, 242] width 9 height 9
checkbox input "true"
checkbox input "false"
click at [304, 222] on input "Filter Columns Input" at bounding box center [330, 217] width 81 height 19
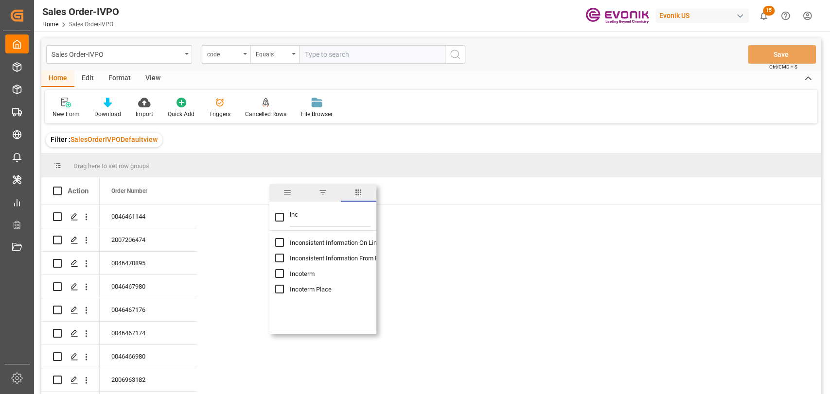
type input "inc"
click at [277, 275] on input "Incoterm column toggle visibility (hidden)" at bounding box center [279, 273] width 9 height 9
checkbox input "true"
checkbox input "false"
click at [412, 135] on div "Filter : SalesOrderIVPODefaultview" at bounding box center [430, 139] width 779 height 27
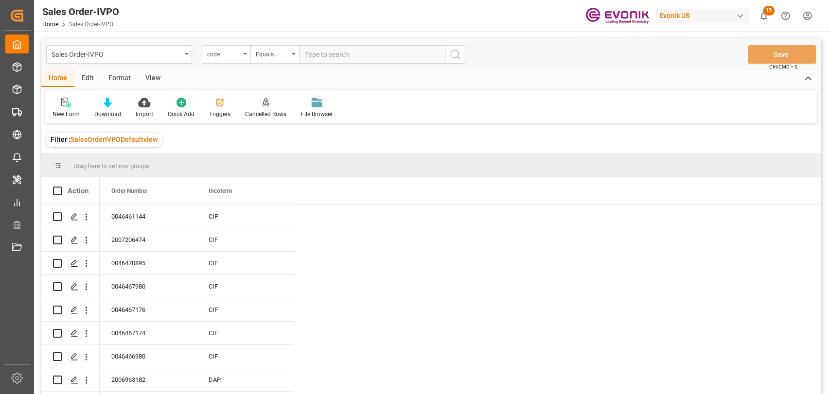
click at [227, 53] on div "code" at bounding box center [223, 53] width 33 height 11
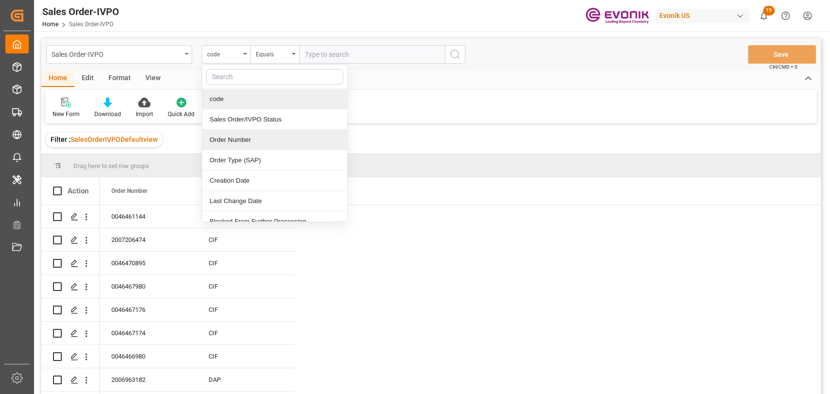
click at [239, 142] on div "Order Number" at bounding box center [274, 140] width 145 height 20
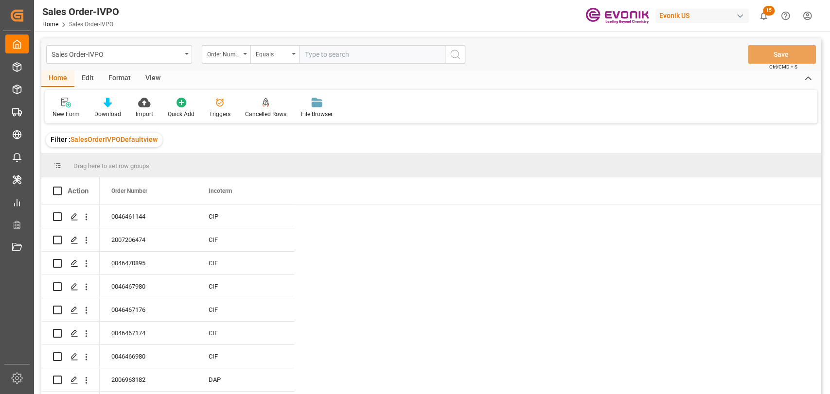
click at [339, 55] on input "text" at bounding box center [372, 54] width 146 height 18
type input "0046436606,0046437613"
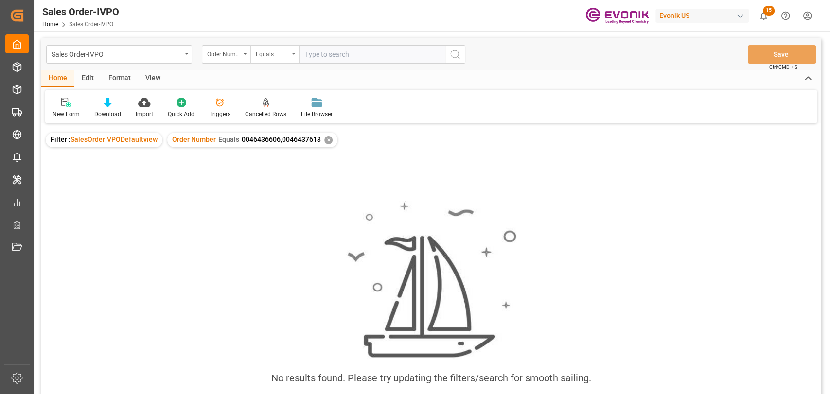
click at [279, 52] on div "Equals" at bounding box center [272, 53] width 33 height 11
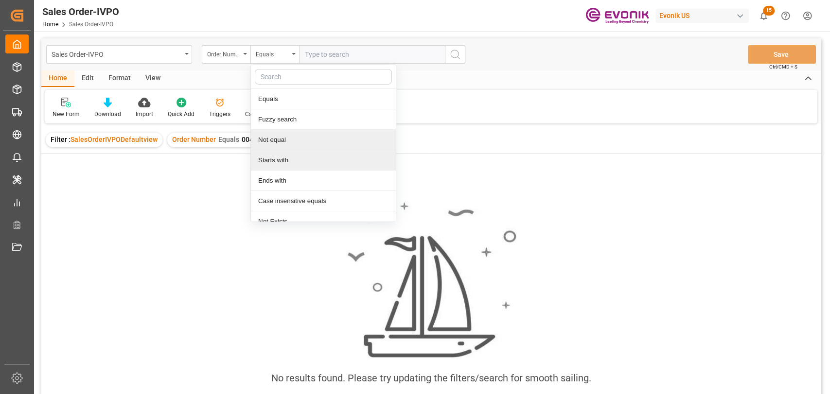
scroll to position [30, 0]
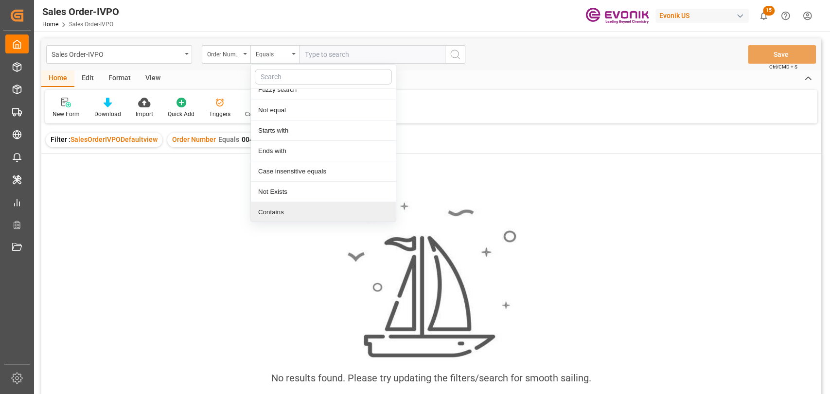
click at [265, 212] on div "Contains" at bounding box center [323, 212] width 145 height 20
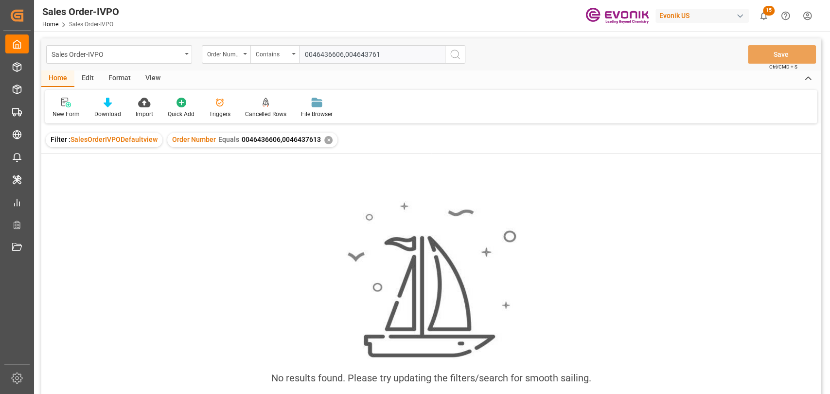
type input "0046436606,0046437613"
click at [324, 142] on div "✕" at bounding box center [328, 140] width 8 height 8
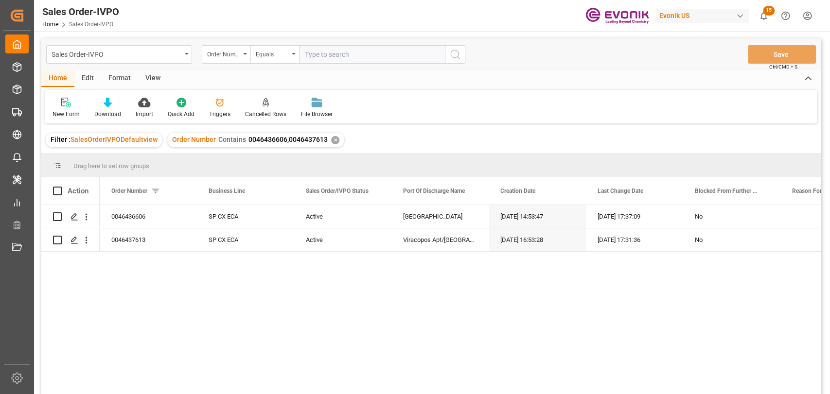
click at [333, 143] on div "✕" at bounding box center [335, 140] width 8 height 8
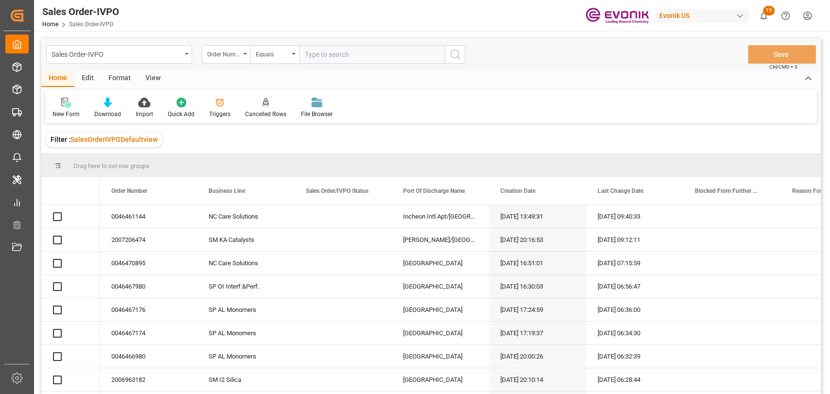
click at [340, 55] on input "text" at bounding box center [372, 54] width 146 height 18
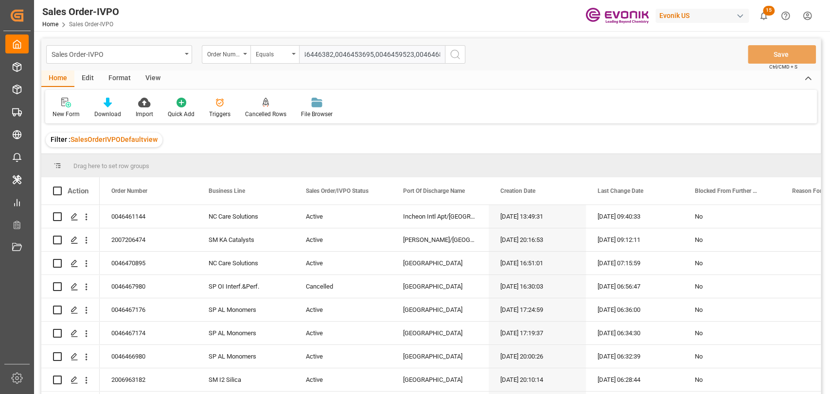
type input "0046436606,0046437613,0046440152,0046436281,0046446382,0046453695,0046459523,00…"
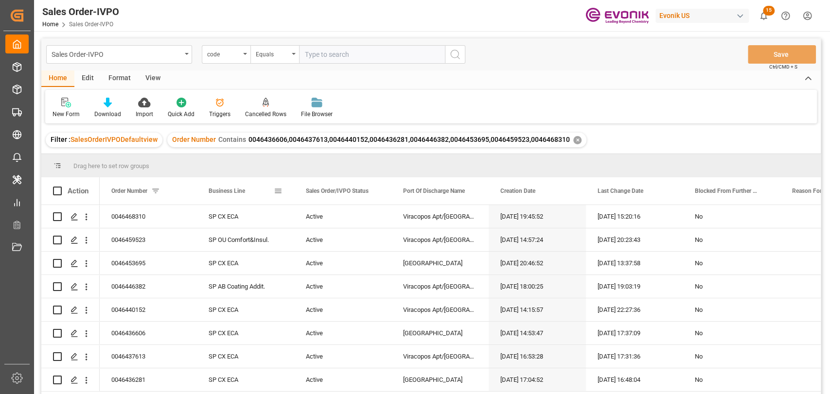
click at [272, 192] on div "Business Line" at bounding box center [241, 190] width 65 height 27
click at [278, 192] on span at bounding box center [278, 191] width 9 height 9
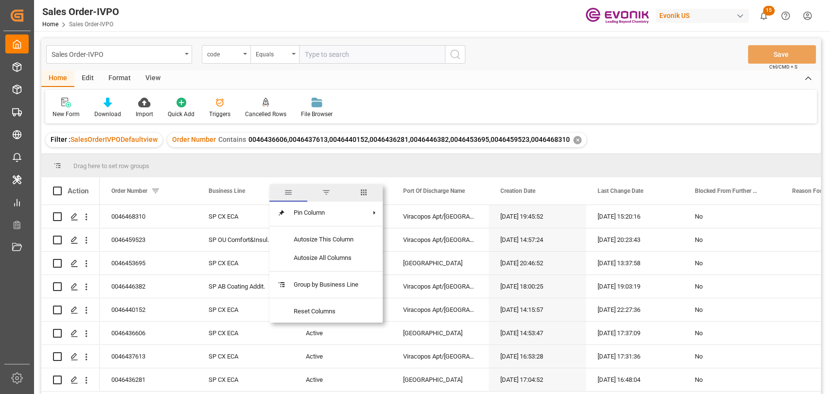
drag, startPoint x: 370, startPoint y: 195, endPoint x: 348, endPoint y: 198, distance: 22.6
click at [366, 195] on span "columns" at bounding box center [364, 193] width 38 height 18
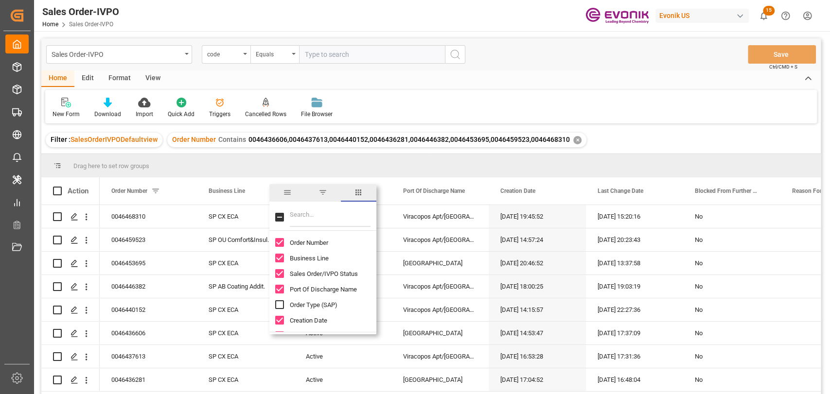
click at [279, 219] on input "Toggle Select All Columns" at bounding box center [279, 217] width 9 height 9
checkbox input "true"
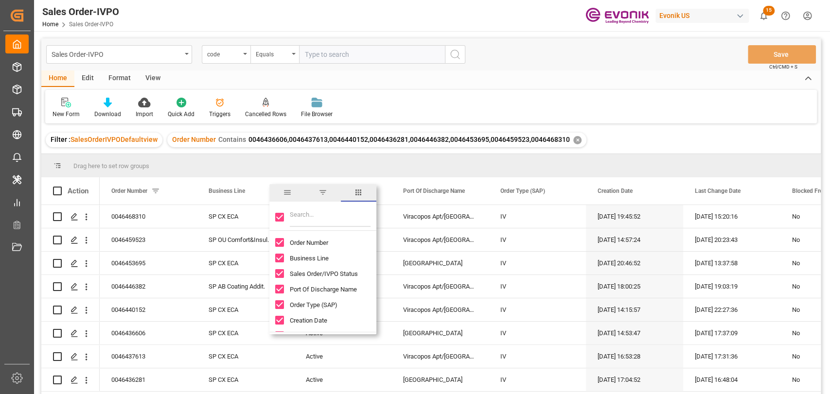
click at [281, 215] on input "Toggle Select All Columns" at bounding box center [279, 217] width 9 height 9
checkbox input "false"
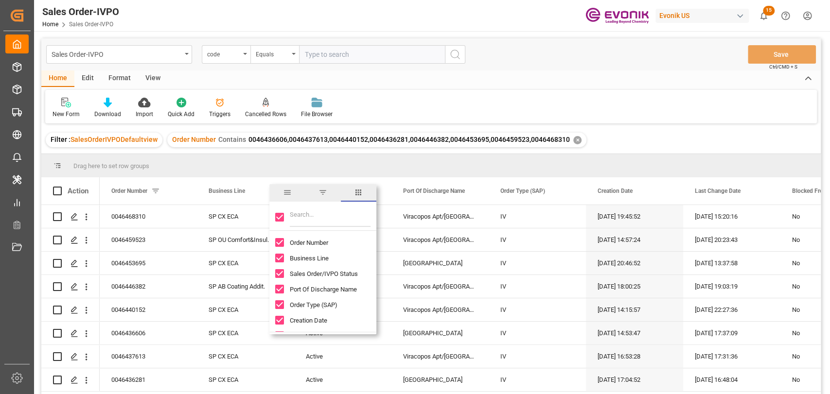
checkbox input "false"
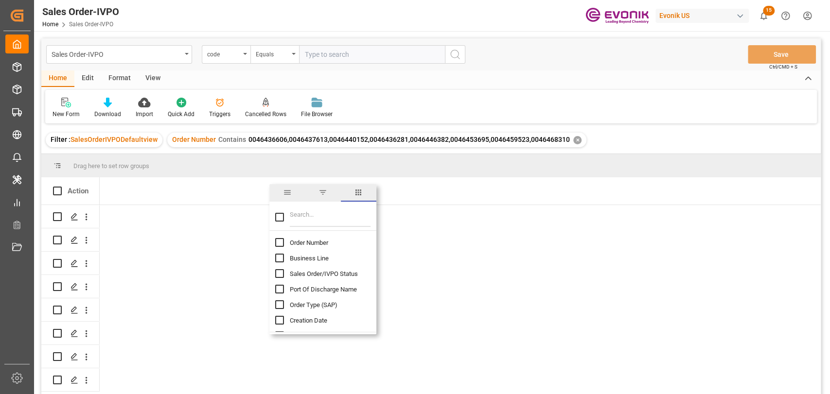
click at [314, 214] on input "Filter Columns Input" at bounding box center [330, 217] width 81 height 19
type input "inc"
click at [281, 271] on input "Incoterm column toggle visibility (hidden)" at bounding box center [279, 273] width 9 height 9
checkbox input "true"
checkbox input "false"
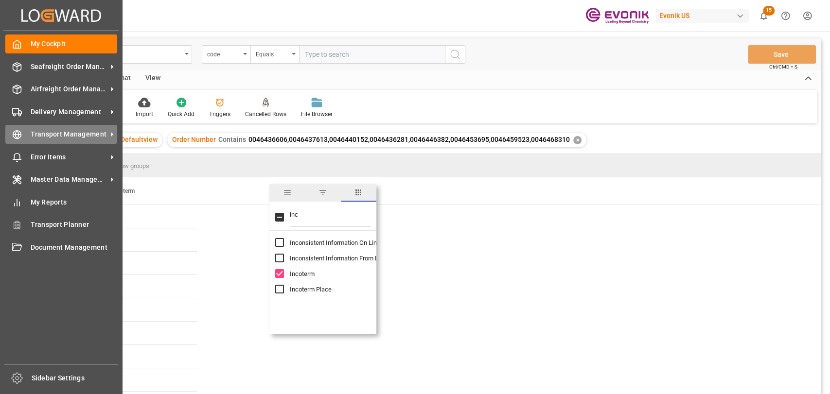
click at [31, 133] on span "Transport Management" at bounding box center [69, 134] width 77 height 10
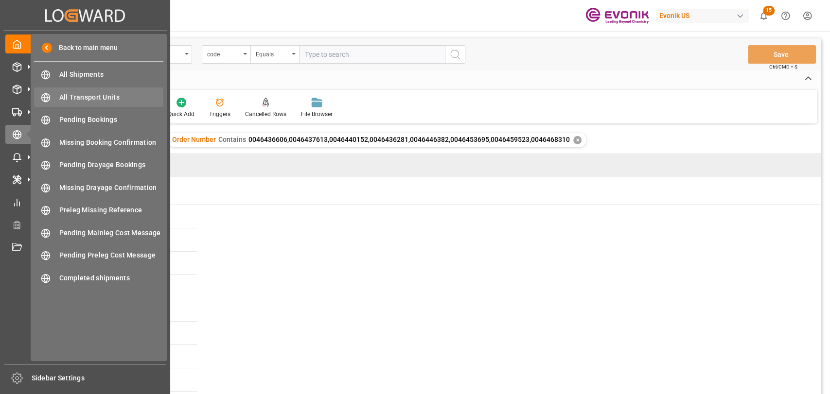
drag, startPoint x: 94, startPoint y: 94, endPoint x: 37, endPoint y: 101, distance: 57.2
click at [93, 94] on span "All Transport Units" at bounding box center [111, 97] width 105 height 10
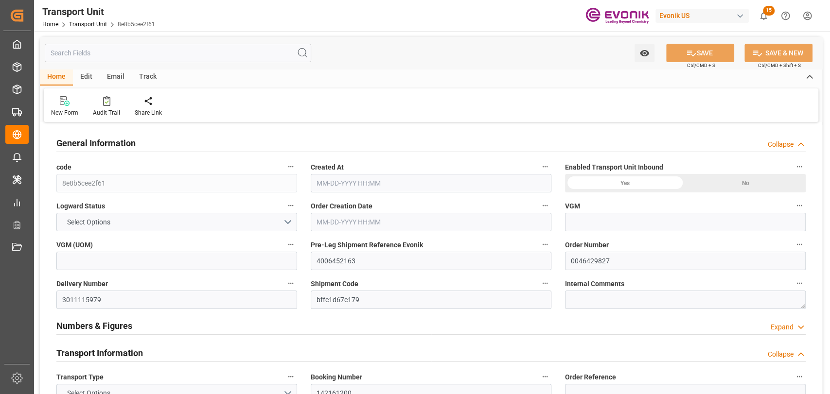
type input "0"
type input "ICL"
type input "Independent Container Line Limited"
type input "USCHT"
type input "BEANR"
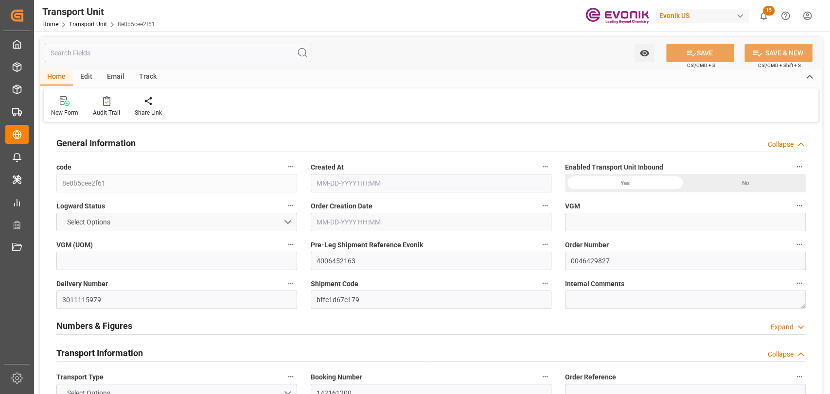
type input "9298636"
type input "13587.8"
type input "12-23-2024 21:23"
type input "02-04-2025"
type input "01-15-2025 00:00"
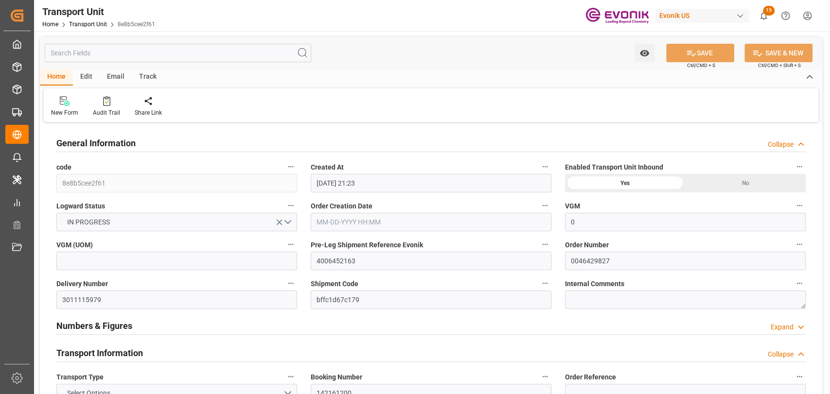
type input "01-15-2025 00:00"
type input "01-16-2025 00:00"
type input "01-28-2025 00:00"
type input "02-01-2025 00:00"
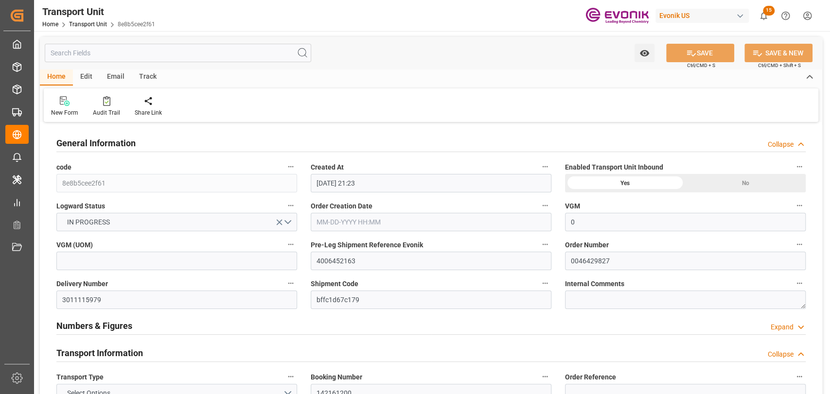
type input "01-13-2025 14:00"
type input "01-16-2025"
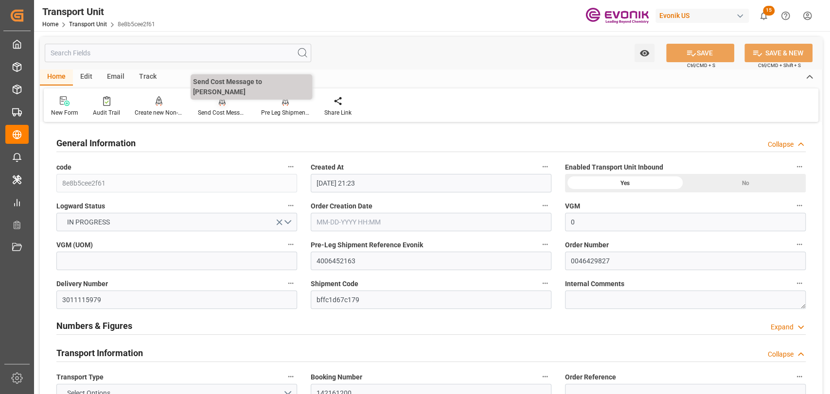
click at [232, 112] on div "Send Cost Message to Evonik" at bounding box center [222, 112] width 49 height 9
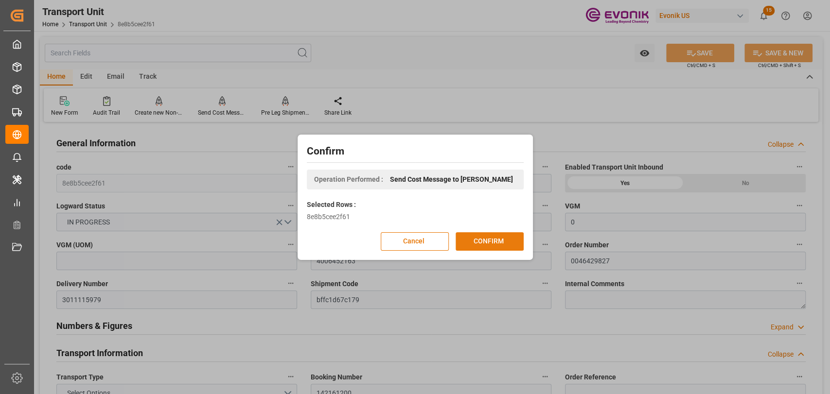
click at [456, 234] on button "CONFIRM" at bounding box center [490, 241] width 68 height 18
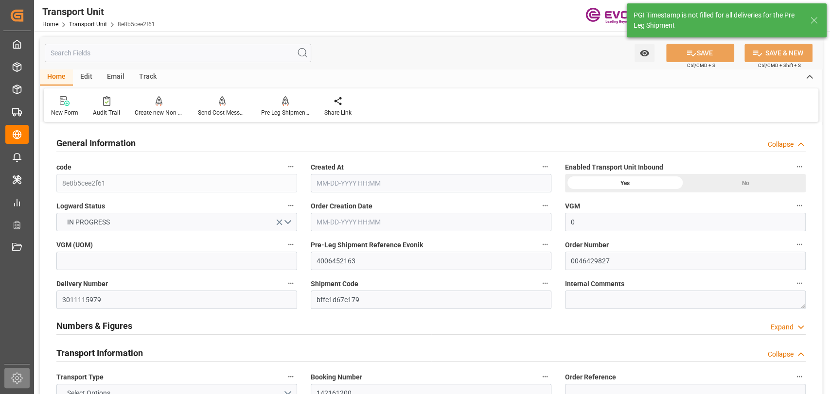
type input "0"
type input "ICL"
type input "Independent Container Line Limited"
type input "USCHT"
type input "BEANR"
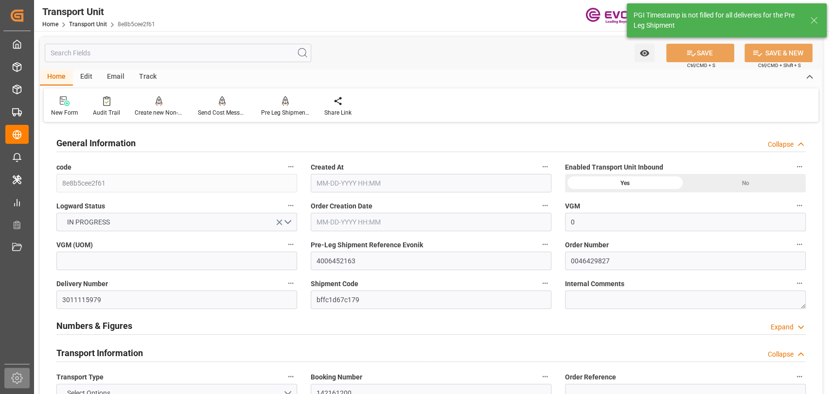
type input "9298636"
type input "13587.8"
type input "12-23-2024 21:23"
type input "02-04-2025"
type input "01-15-2025 00:00"
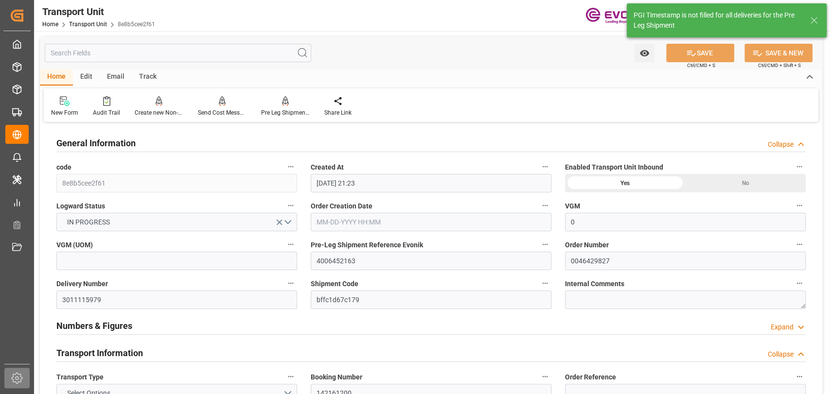
type input "01-15-2025 00:00"
type input "01-16-2025 00:00"
type input "01-28-2025 00:00"
type input "02-01-2025 00:00"
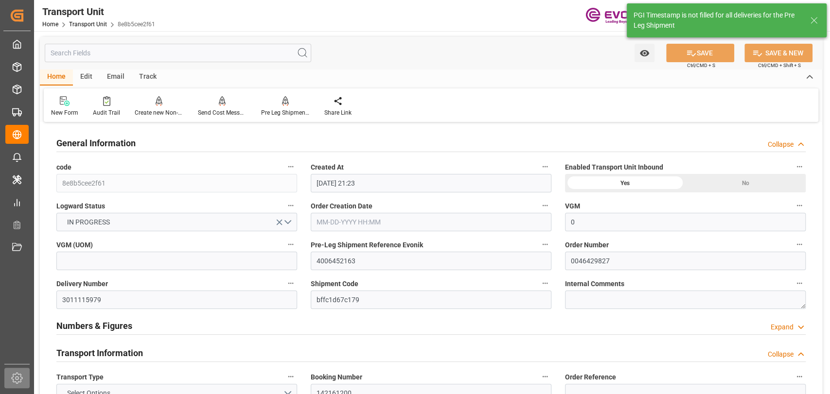
type input "01-13-2025 14:00"
type input "01-16-2025"
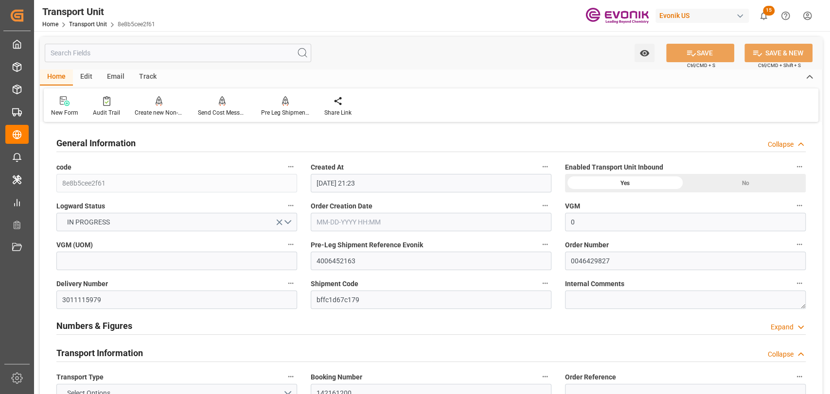
click at [176, 58] on input "text" at bounding box center [178, 53] width 266 height 18
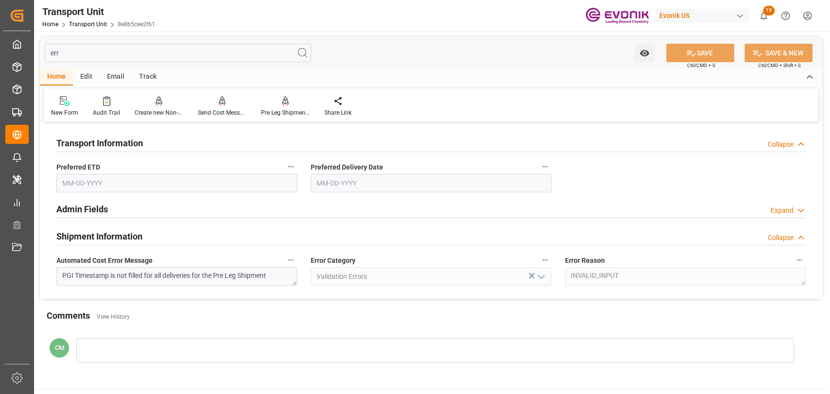
type input "err"
drag, startPoint x: 156, startPoint y: 279, endPoint x: -80, endPoint y: 280, distance: 235.8
click at [0, 280] on html "Created by potrace 1.15, written by Peter Selinger 2001-2017 Created by potrace…" at bounding box center [415, 197] width 830 height 394
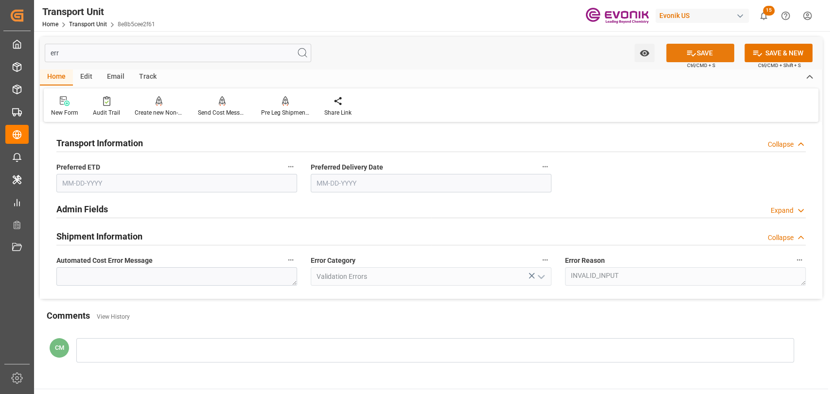
click at [692, 53] on icon at bounding box center [691, 53] width 10 height 10
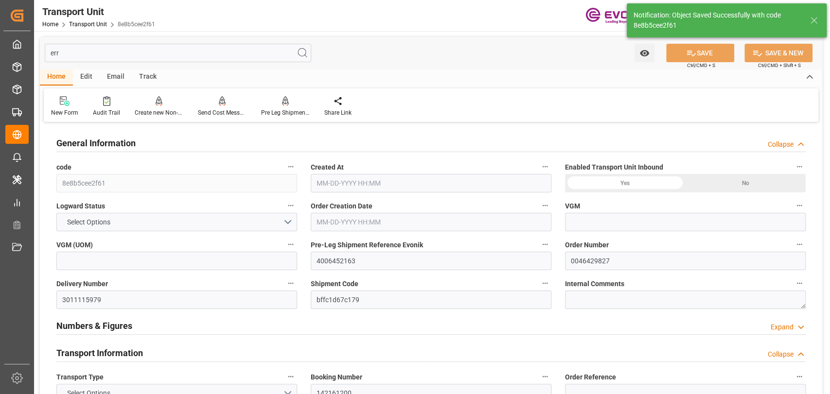
type input "0"
type input "ICL"
type input "Independent Container Line Limited"
type input "USCHT"
type input "BEANR"
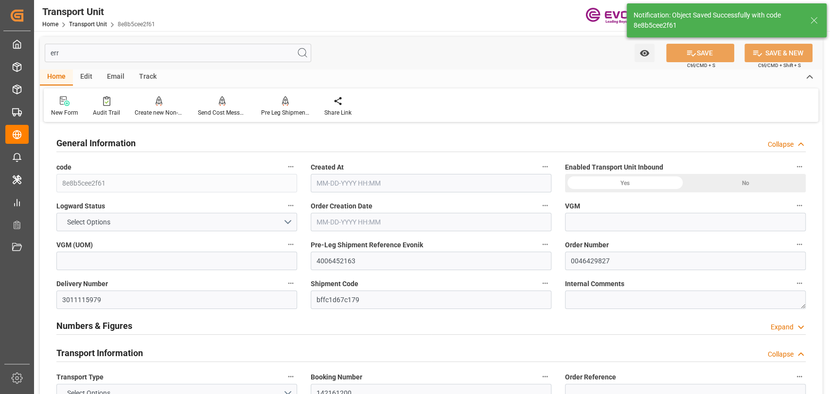
type input "9298636"
type input "13587.8"
type input "12-23-2024 21:23"
type input "02-04-2025"
type input "01-15-2025 00:00"
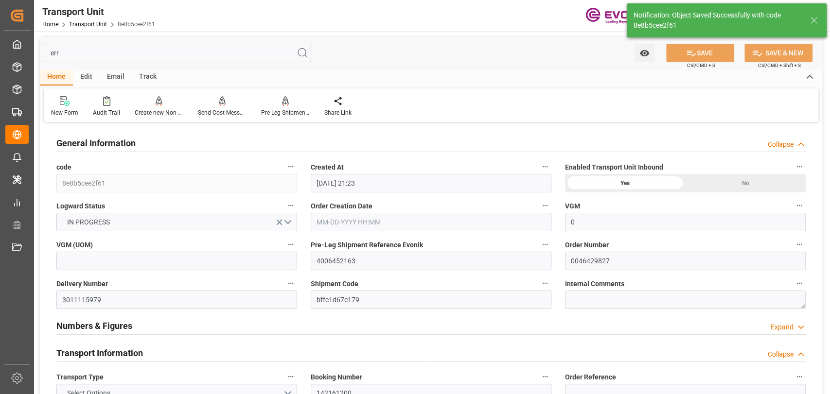
type input "01-15-2025 00:00"
type input "01-16-2025 00:00"
type input "01-28-2025 00:00"
type input "02-01-2025 00:00"
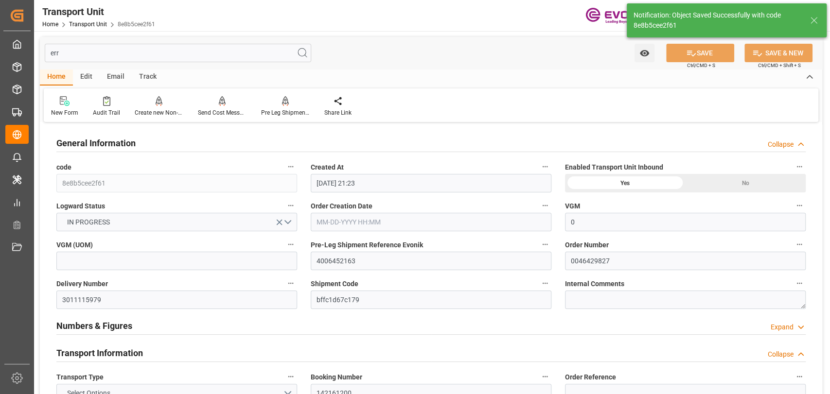
type input "01-13-2025 14:00"
type input "01-16-2025"
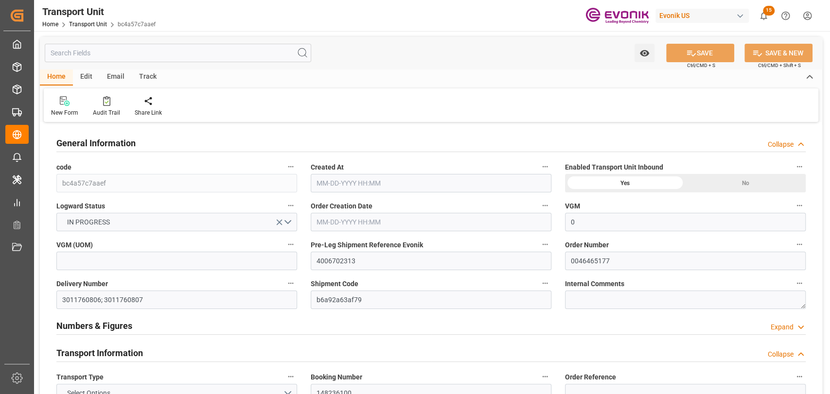
type input "0"
type input "ICL"
type input "Independent Container Line Limited"
type input "USCHT"
type input "BEANR"
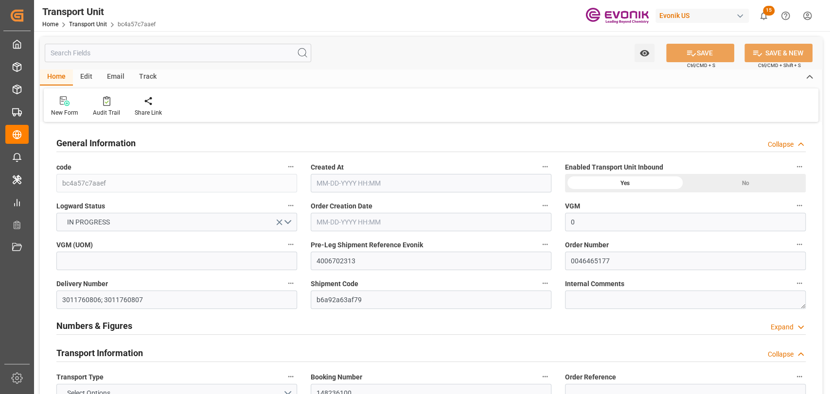
type input "16214.9"
type input "[DATE] 04:02"
type input "[DATE]"
type input "[DATE] 00:00"
type input "09-03-2025 00:00"
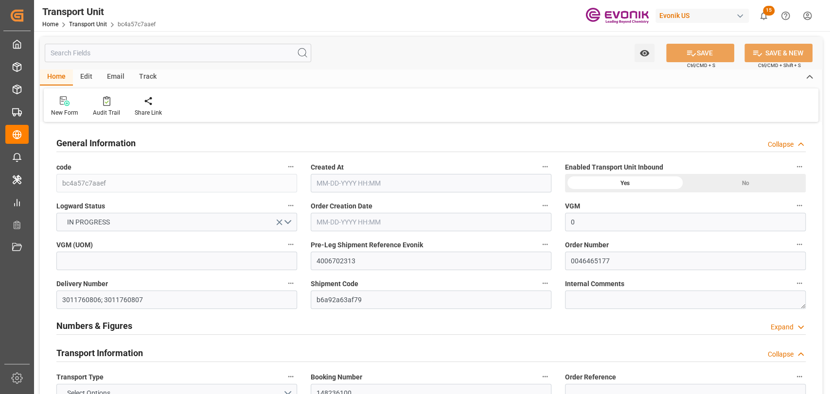
type input "[DATE] 00:00"
type input "09-16-2025 00:00"
type input "[DATE] 14:00"
type input "[DATE]"
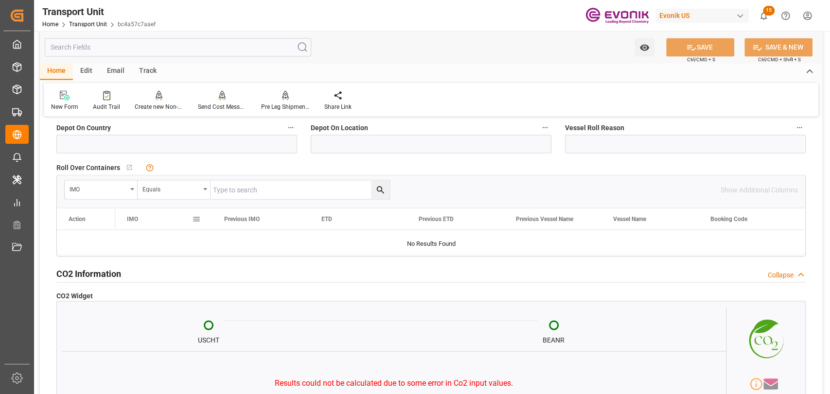
scroll to position [3426, 0]
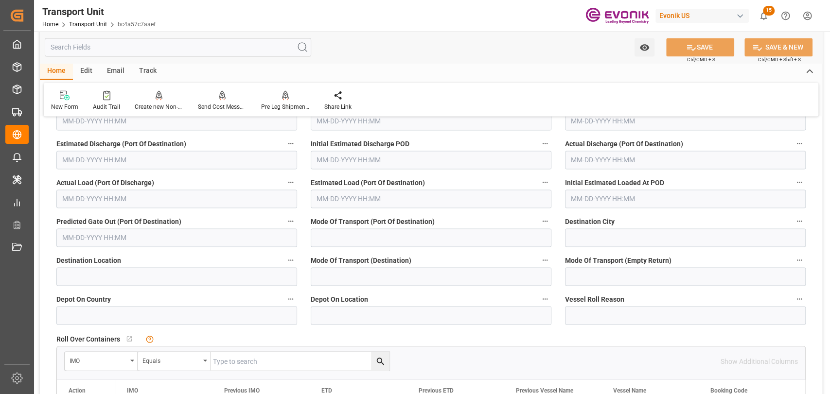
click at [189, 47] on input "text" at bounding box center [178, 47] width 266 height 18
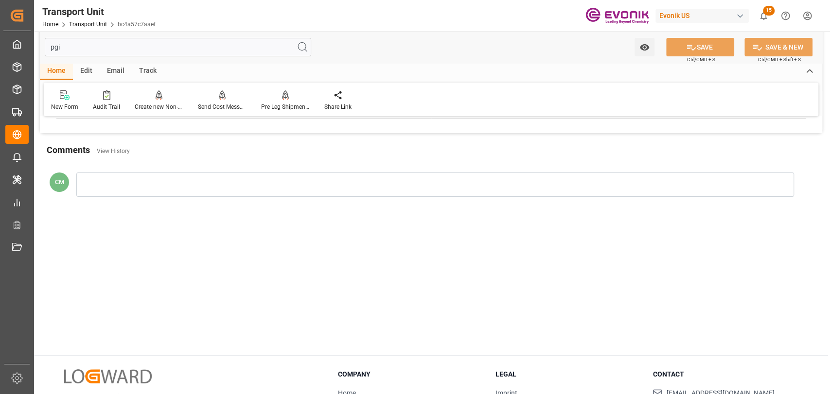
scroll to position [0, 0]
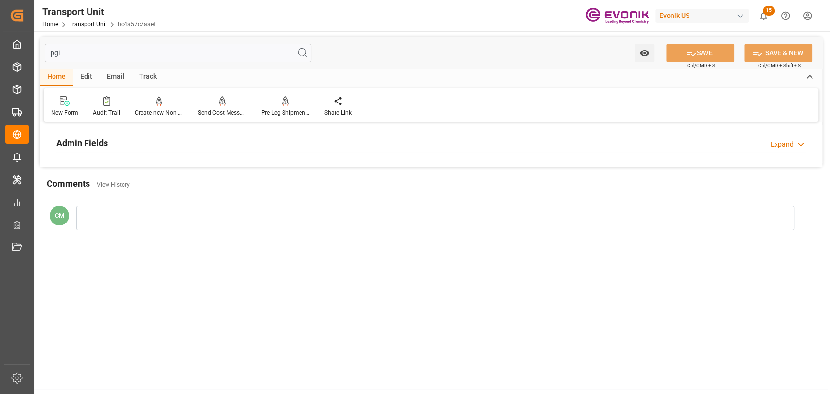
click at [104, 144] on h2 "Admin Fields" at bounding box center [82, 143] width 52 height 13
click at [288, 166] on icon "button" at bounding box center [291, 167] width 8 height 8
click at [289, 166] on li "Audits" at bounding box center [309, 167] width 50 height 16
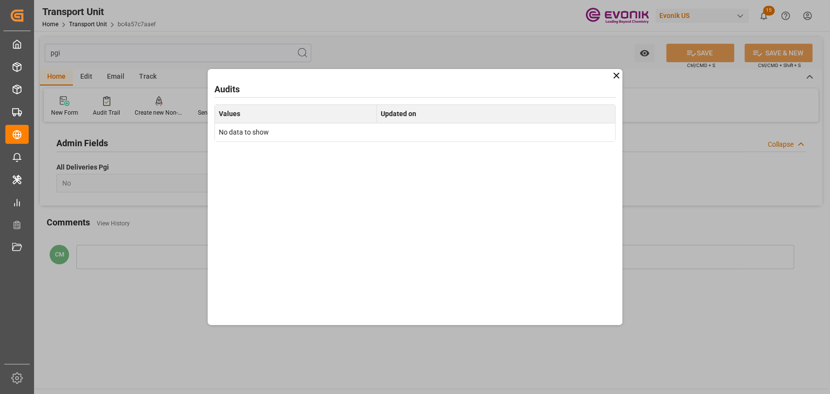
click at [612, 76] on icon at bounding box center [616, 76] width 10 height 10
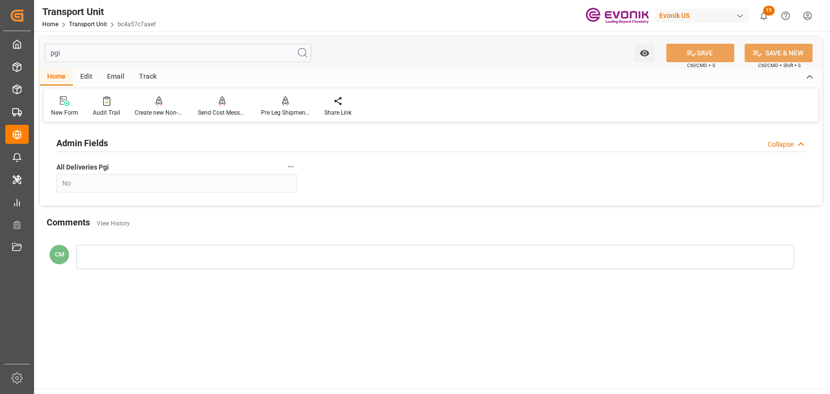
click at [155, 57] on input "pgi" at bounding box center [178, 53] width 266 height 18
type input "p"
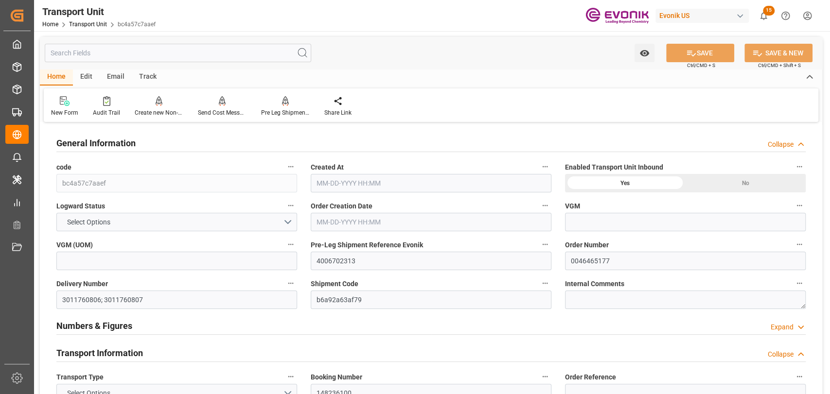
type input "0"
type input "ICL"
type input "Independent Container Line Limited"
type input "16214.9"
type input "07-30-2025 04:02"
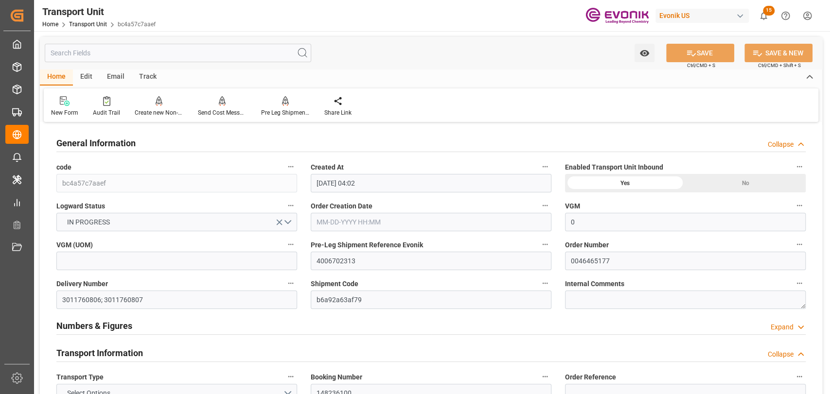
type input "[DATE]"
type input "08-27-2025 00:00"
type input "09-03-2025 00:00"
type input "09-09-2025 00:00"
type input "09-16-2025 00:00"
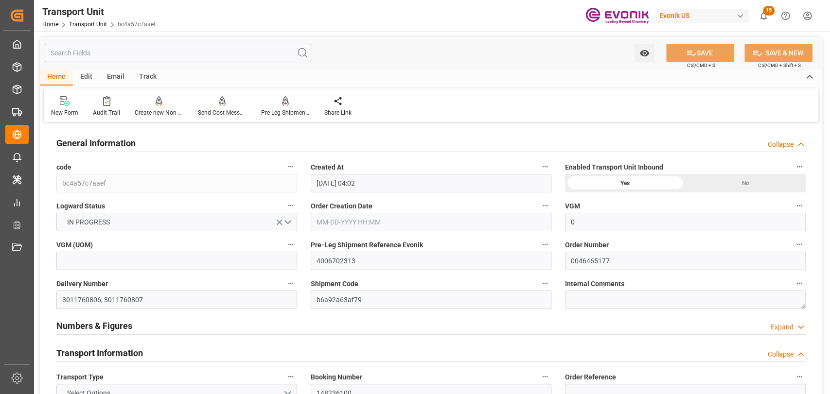
type input "08-25-2025 14:00"
type input "08-27-2025"
click at [545, 284] on icon "button" at bounding box center [545, 284] width 8 height 8
click at [551, 286] on icon at bounding box center [552, 284] width 10 height 10
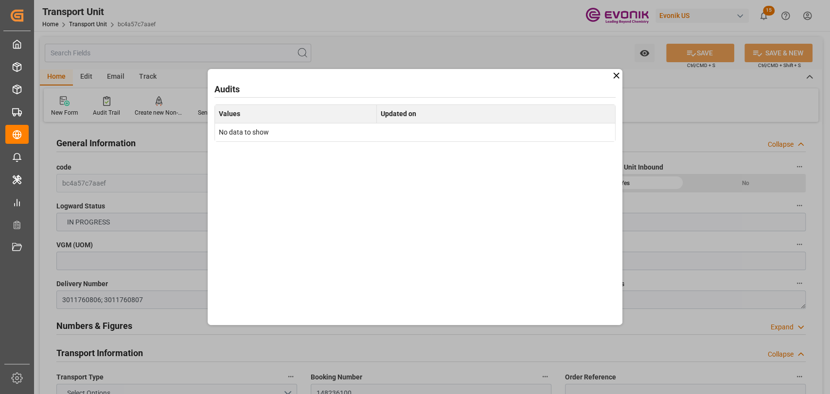
drag, startPoint x: 617, startPoint y: 76, endPoint x: 608, endPoint y: 147, distance: 71.6
click at [617, 77] on icon at bounding box center [616, 76] width 10 height 10
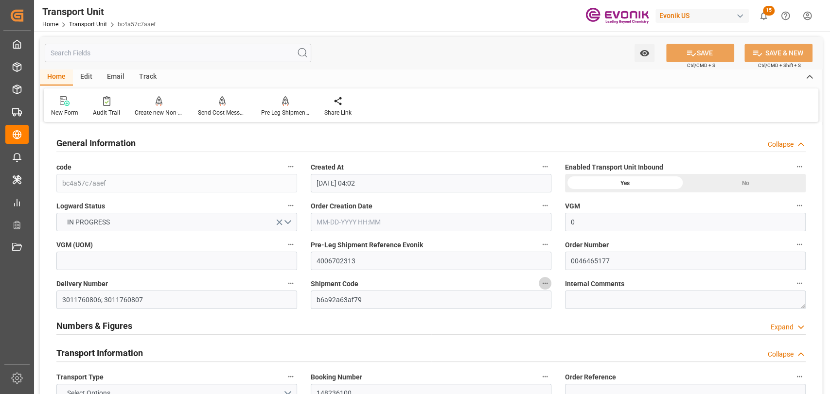
click at [547, 285] on icon "button" at bounding box center [545, 284] width 8 height 8
click at [562, 301] on li "Open Parent Object" at bounding box center [583, 300] width 89 height 16
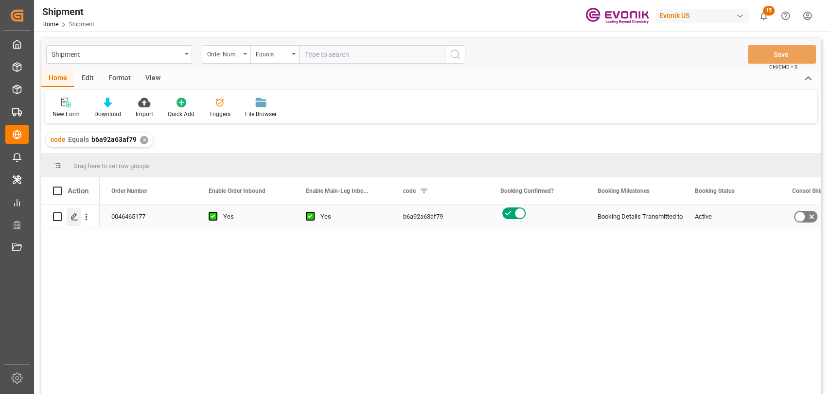
click at [73, 217] on icon "Press SPACE to select this row." at bounding box center [75, 217] width 8 height 8
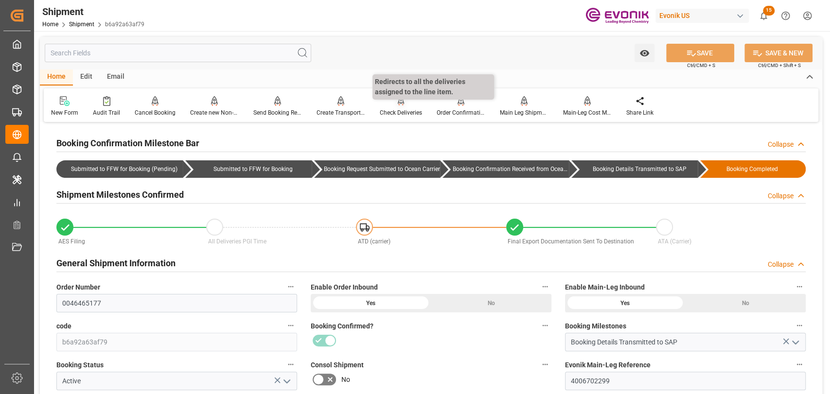
click at [391, 113] on div "Check Deliveries" at bounding box center [401, 112] width 42 height 9
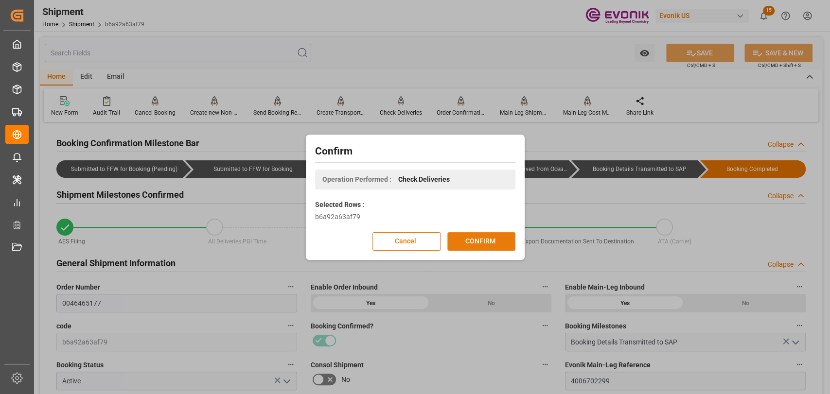
click at [467, 233] on button "CONFIRM" at bounding box center [481, 241] width 68 height 18
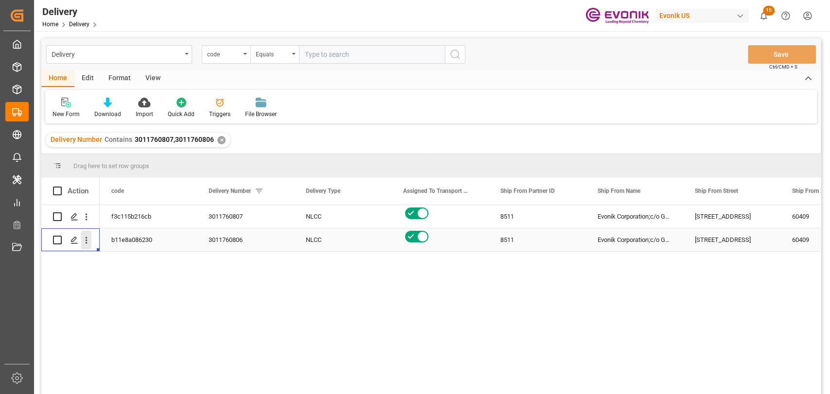
click at [86, 234] on button "open menu" at bounding box center [86, 240] width 10 height 18
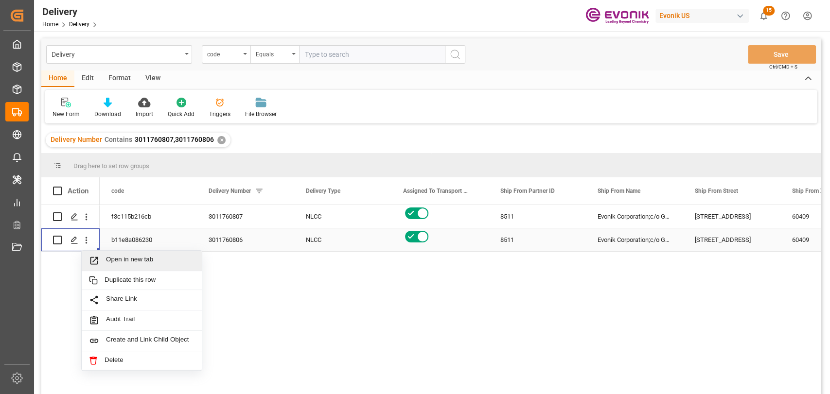
click at [104, 255] on div "Open in new tab" at bounding box center [142, 261] width 120 height 20
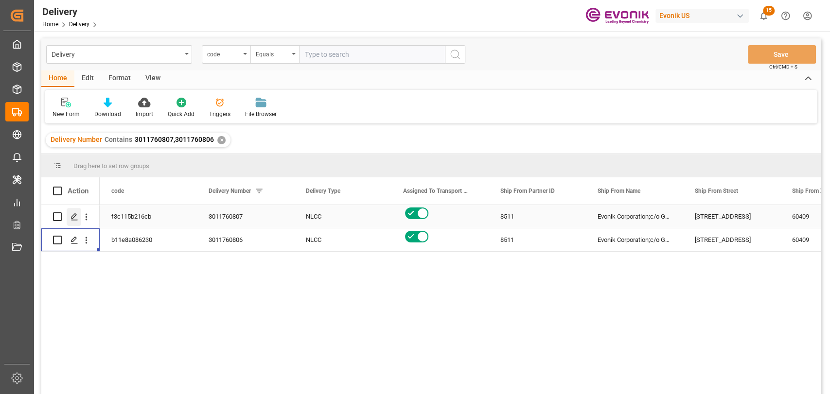
click at [78, 223] on div "Press SPACE to select this row." at bounding box center [74, 217] width 15 height 18
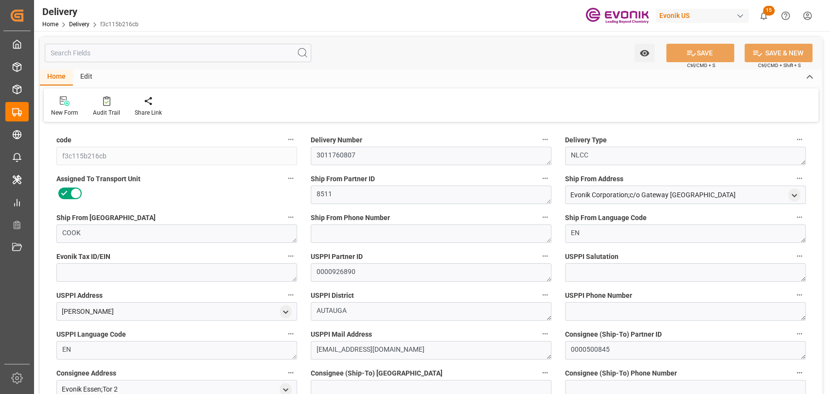
type input "USCHT"
type input "BEANR"
type input "0"
type input "0.1829"
type input "22.68"
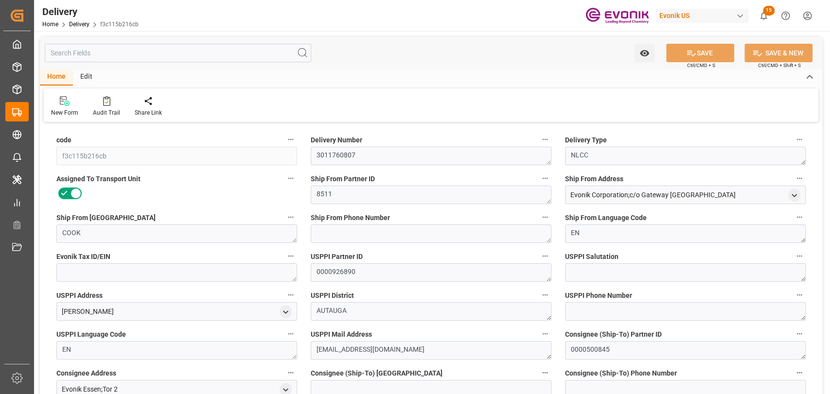
type input "1"
type input "182.903"
type input "22.68"
type input "[DATE]"
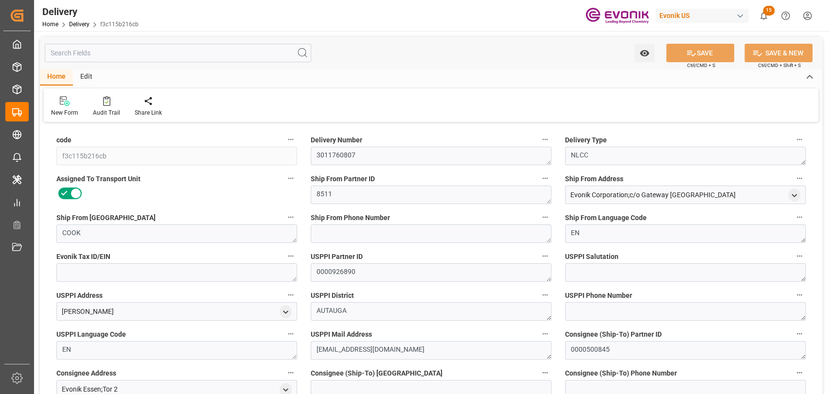
type input "[DATE]"
type input "[DATE] 00:00"
type input "[DATE] 15:12"
type input "[DATE] 16:30"
click at [124, 48] on input "text" at bounding box center [178, 53] width 266 height 18
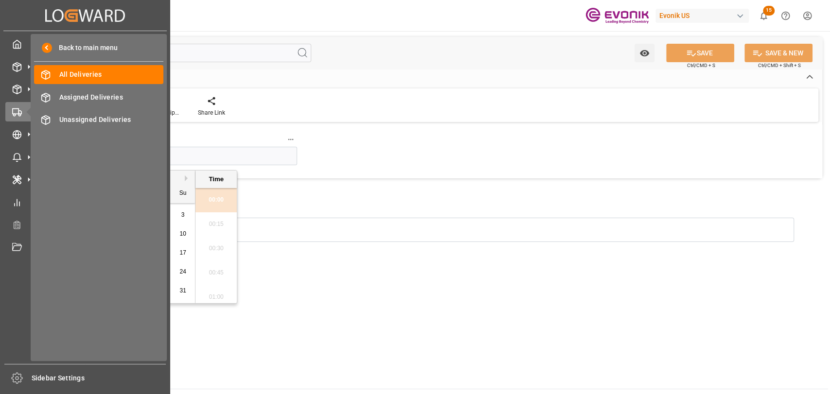
drag, startPoint x: 112, startPoint y: 160, endPoint x: -42, endPoint y: 160, distance: 153.6
click at [0, 160] on html "Created by potrace 1.15, written by [PERSON_NAME] [DATE]-[DATE] Created by potr…" at bounding box center [415, 197] width 830 height 394
drag, startPoint x: 134, startPoint y: 159, endPoint x: 8, endPoint y: 159, distance: 125.4
click at [8, 159] on div "Created by potrace 1.15, written by [PERSON_NAME] [DATE]-[DATE] Created by potr…" at bounding box center [415, 197] width 830 height 394
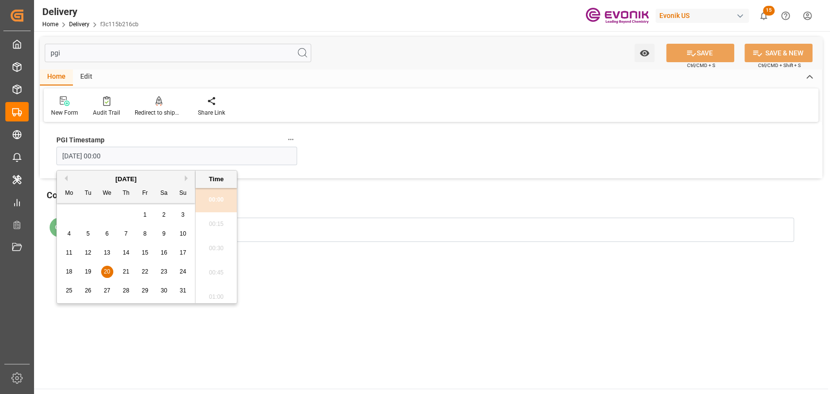
click at [116, 55] on input "pgi" at bounding box center [178, 53] width 266 height 18
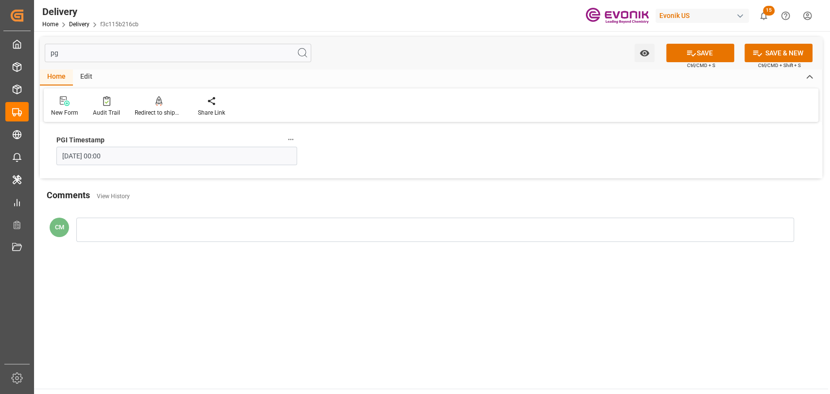
type input "p"
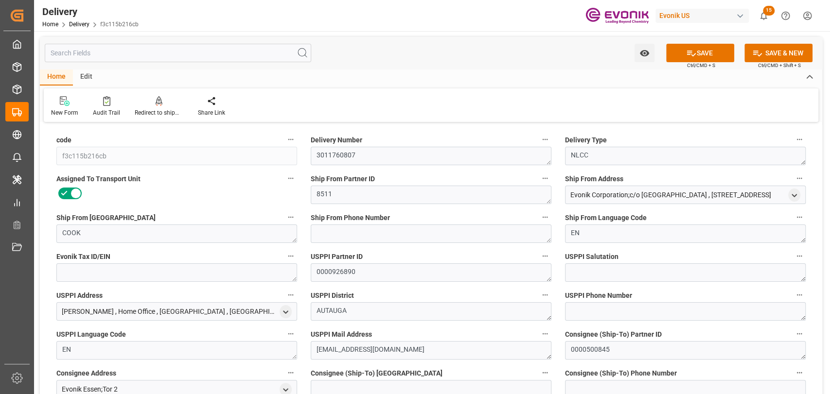
type input "08-20-2025"
type input "[DATE]"
type input "[DATE] 15:12"
type input "08-21-2025 16:30"
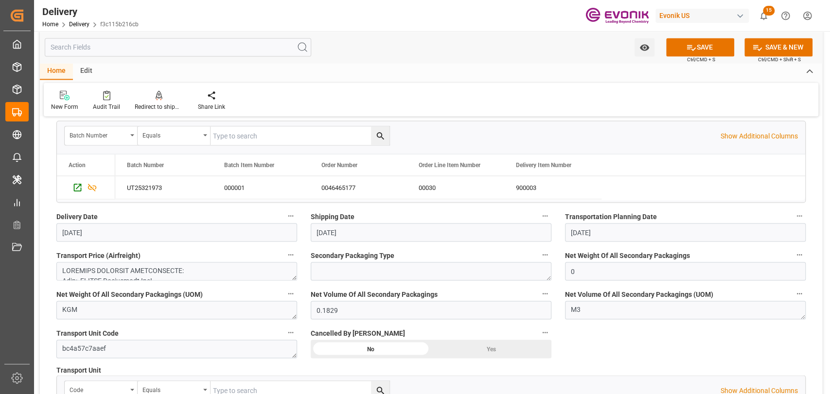
scroll to position [1080, 0]
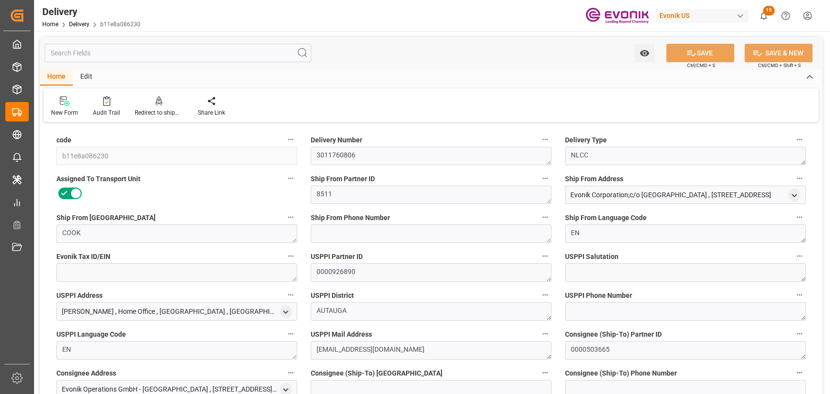
click at [69, 57] on input "text" at bounding box center [178, 53] width 266 height 18
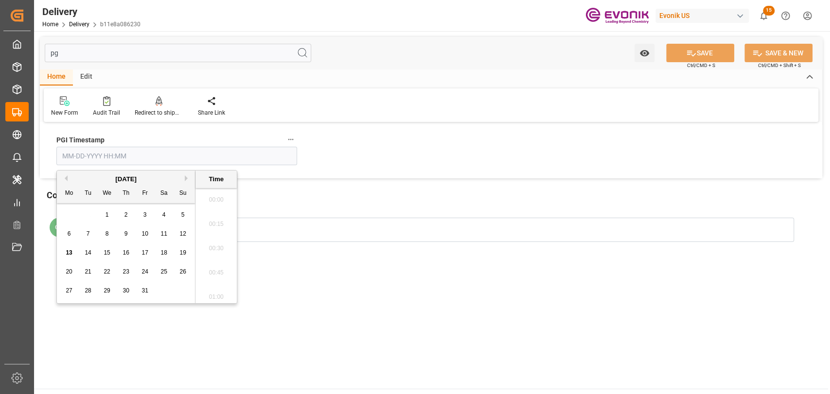
click at [177, 149] on input "text" at bounding box center [176, 156] width 241 height 18
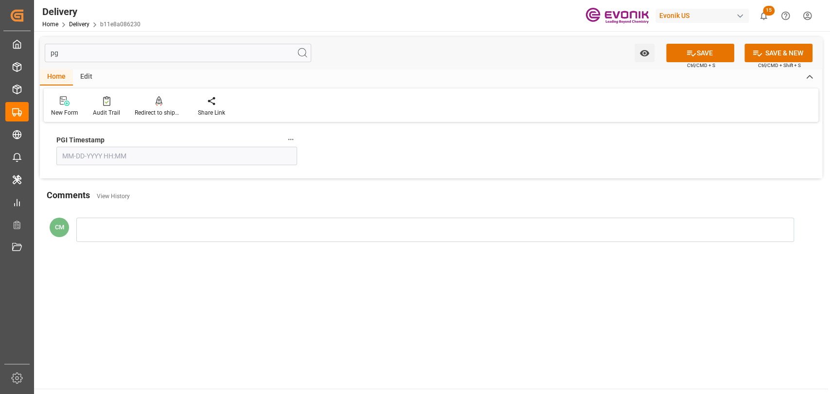
click at [106, 51] on input "pg" at bounding box center [178, 53] width 266 height 18
type input "p"
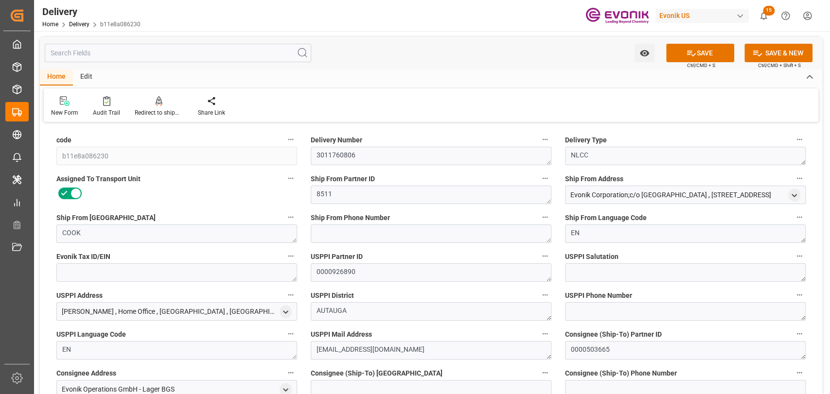
type input "[DATE]"
type input "[DATE] 15:12"
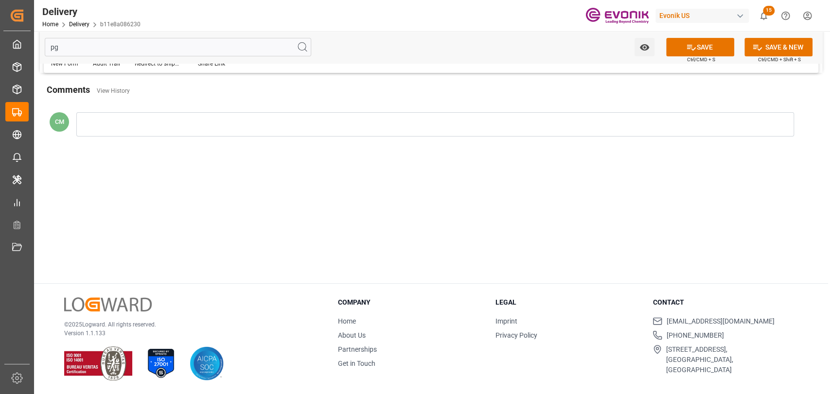
scroll to position [0, 0]
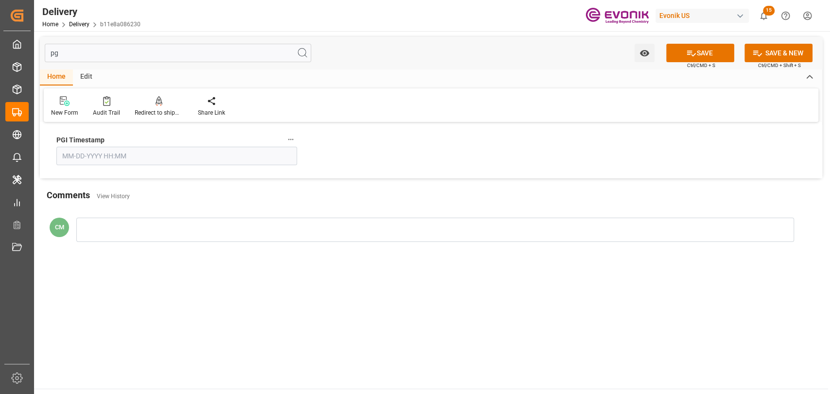
type input "pg"
drag, startPoint x: 134, startPoint y: 154, endPoint x: 388, endPoint y: 103, distance: 259.3
click at [134, 154] on input "text" at bounding box center [176, 156] width 241 height 18
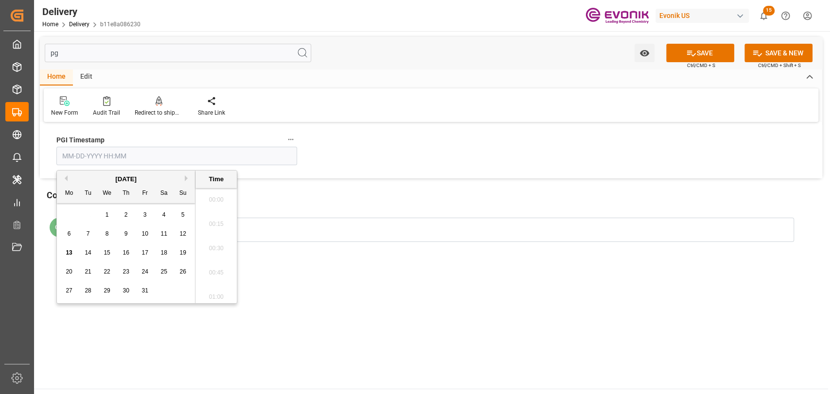
paste input "[DATE] 00:00"
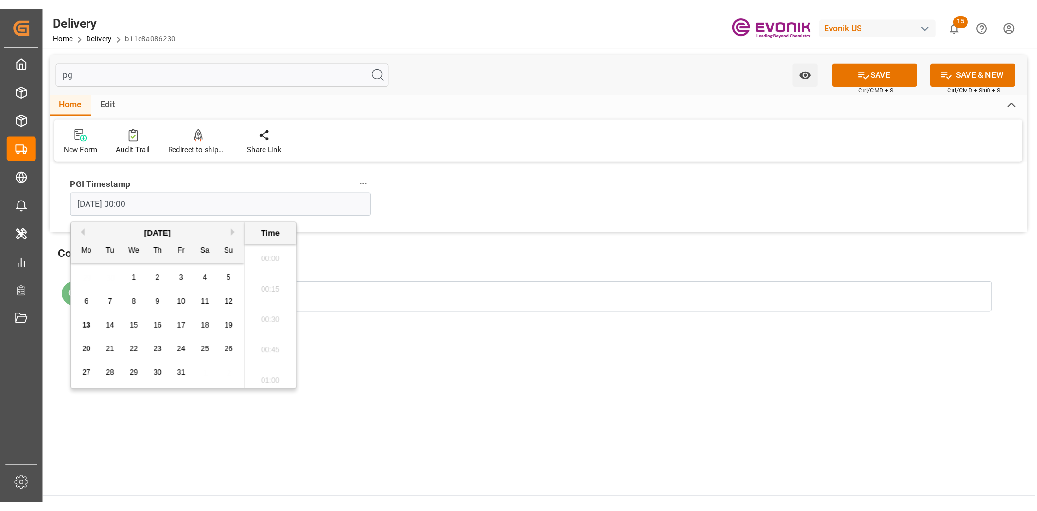
scroll to position [538, 0]
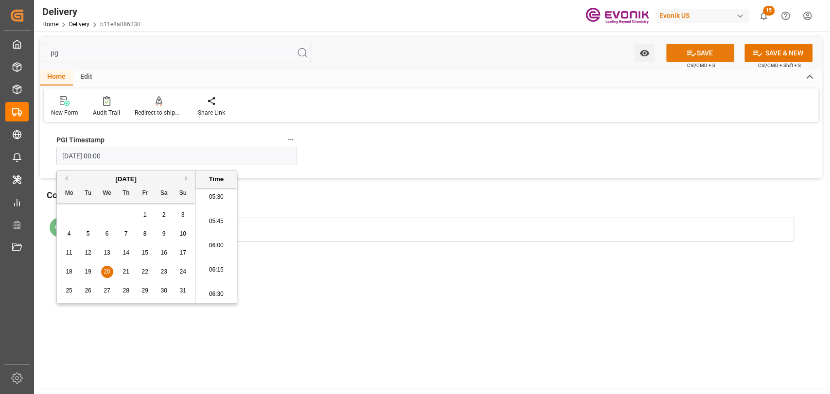
type input "[DATE] 00:00"
click at [690, 56] on icon at bounding box center [691, 53] width 10 height 10
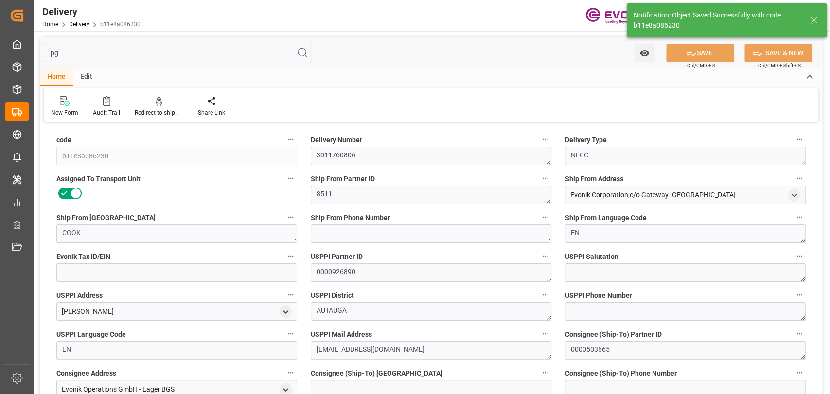
type input "USCHT"
type input "BEANR"
type input "[DATE]"
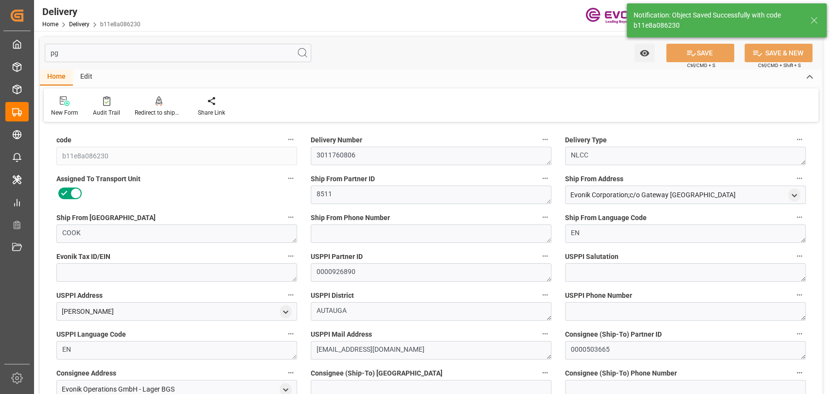
type input "[DATE] 15:12"
type input "[DATE] 10:02"
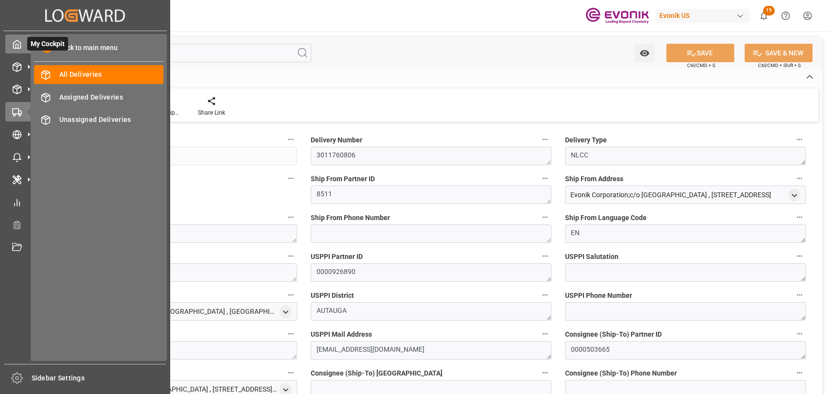
click at [16, 48] on polyline at bounding box center [17, 46] width 2 height 4
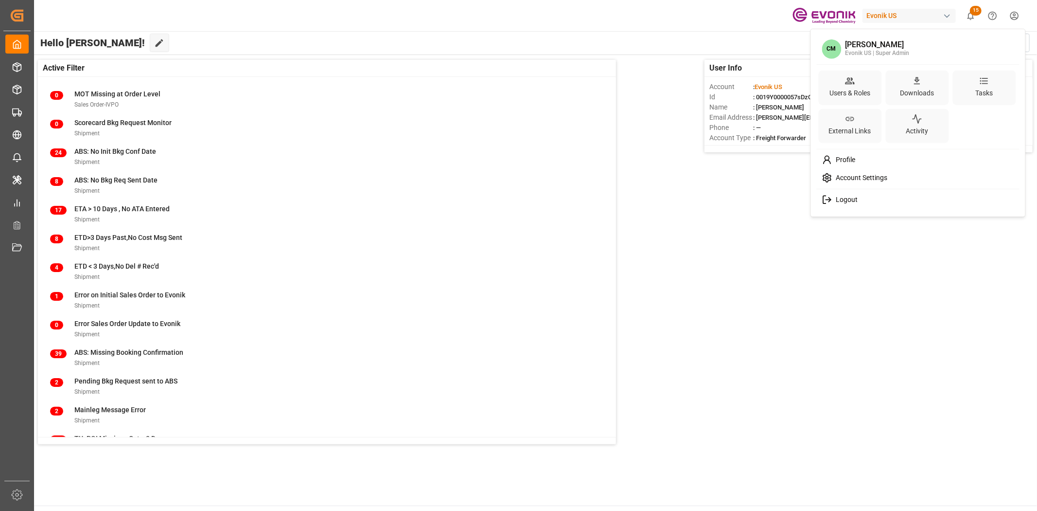
click at [830, 15] on html "Created by potrace 1.15, written by [PERSON_NAME] [DATE]-[DATE] Created by potr…" at bounding box center [518, 255] width 1037 height 511
click at [830, 95] on div "Users & Roles" at bounding box center [850, 93] width 45 height 14
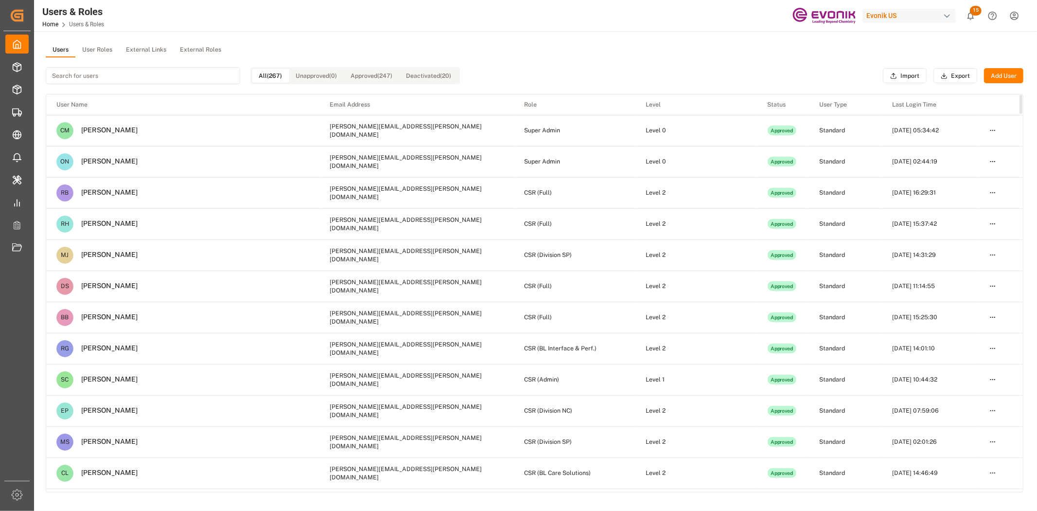
click at [776, 39] on div "Users User Roles External Links External Roles All (267) Unapproved (0) Approve…" at bounding box center [534, 329] width 1001 height 597
click at [830, 74] on button "Export" at bounding box center [956, 76] width 44 height 16
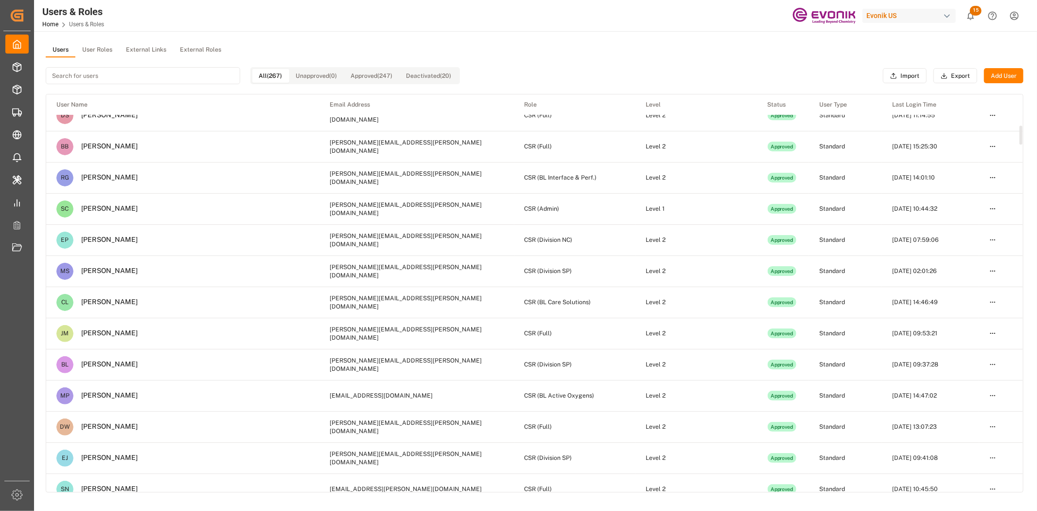
scroll to position [108, 0]
